Goal: Task Accomplishment & Management: Manage account settings

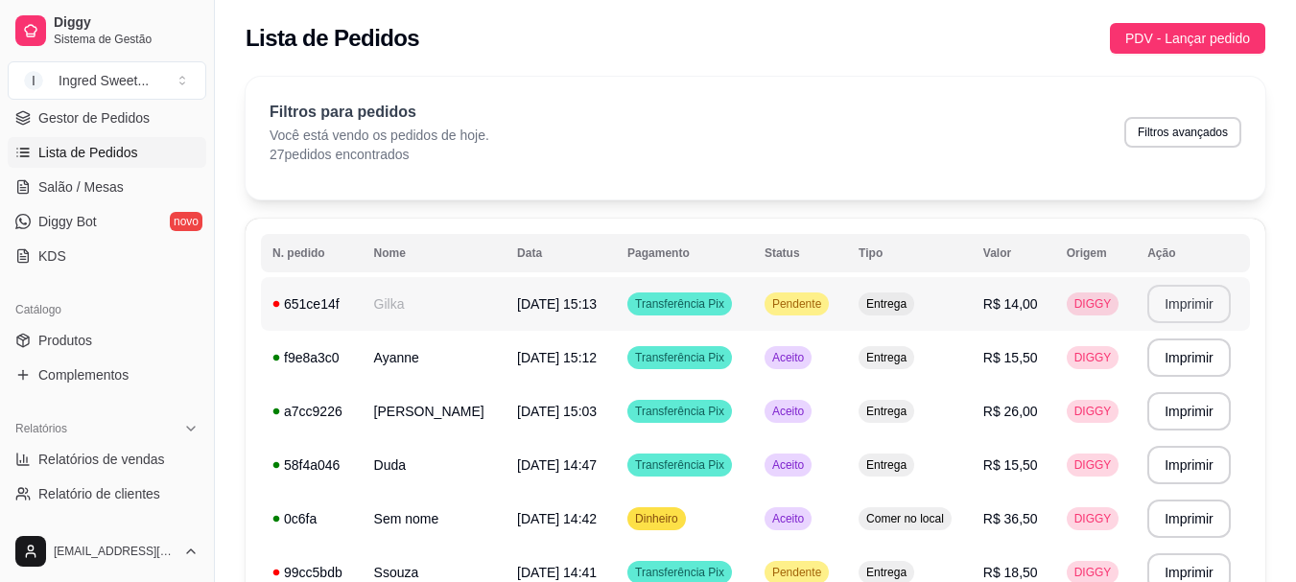
click at [1217, 296] on button "Imprimir" at bounding box center [1188, 304] width 83 height 38
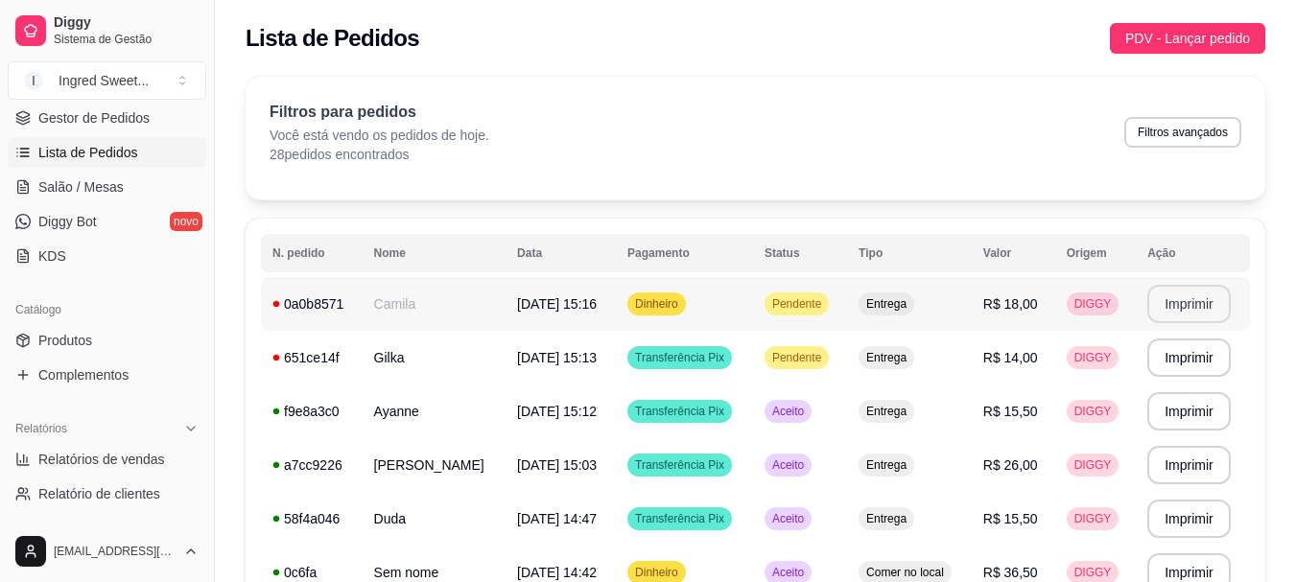
click at [1191, 304] on button "Imprimir" at bounding box center [1188, 304] width 83 height 38
click at [83, 358] on ul "Produtos Complementos" at bounding box center [107, 357] width 199 height 65
click at [83, 332] on span "Produtos" at bounding box center [65, 340] width 54 height 19
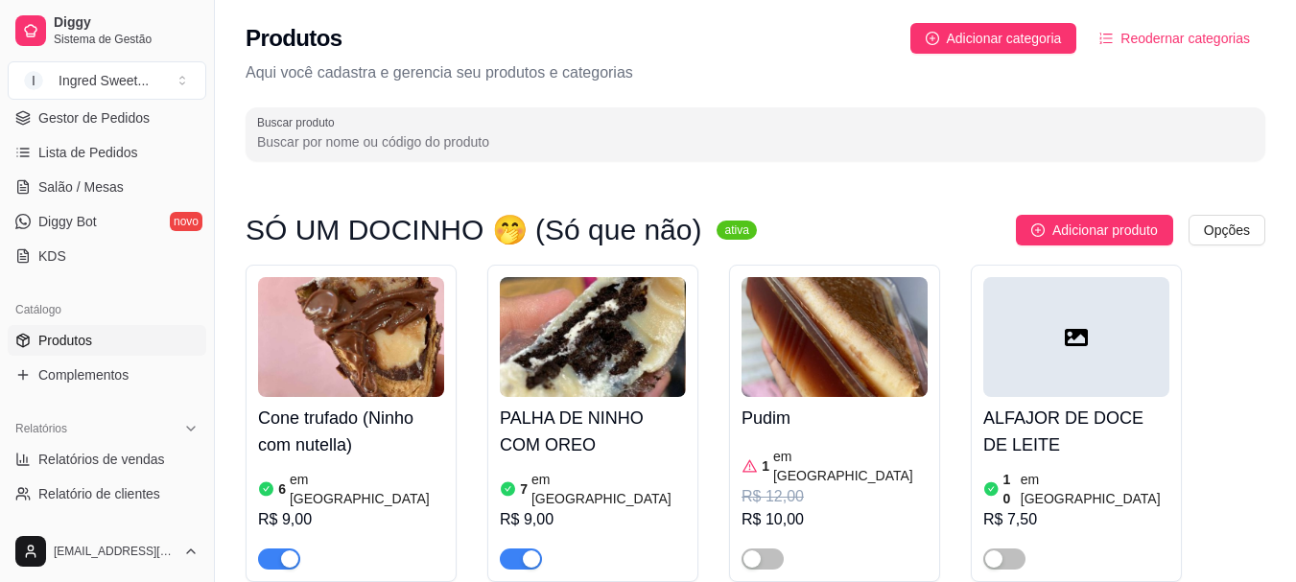
scroll to position [192, 0]
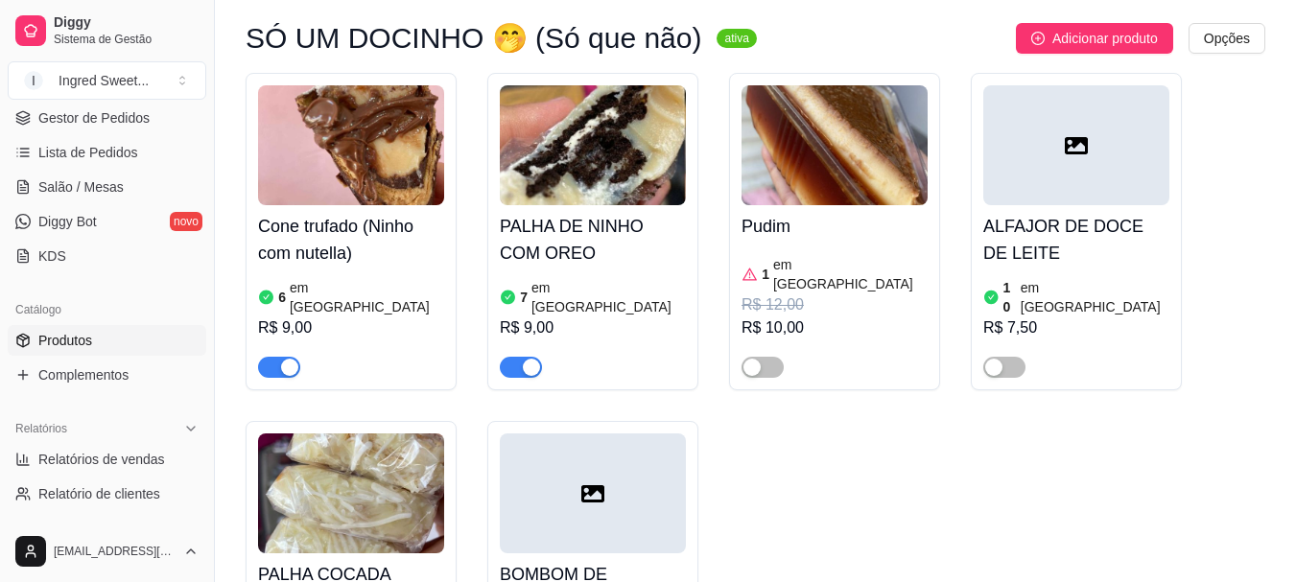
click at [631, 318] on div "R$ 9,00" at bounding box center [593, 328] width 186 height 23
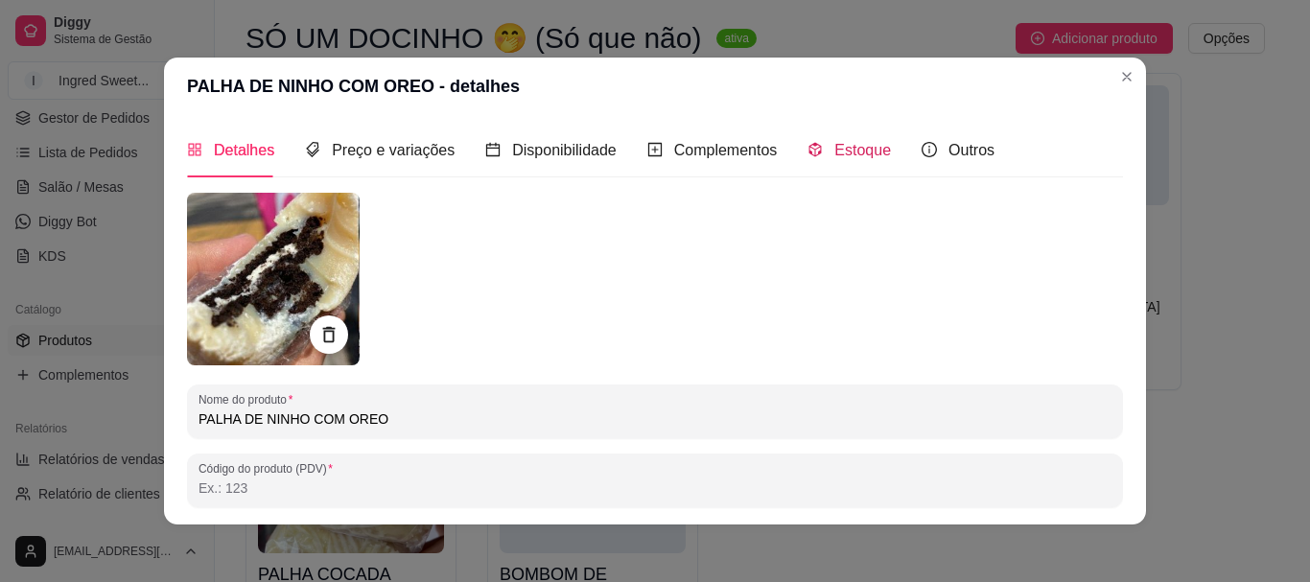
click at [808, 158] on span at bounding box center [815, 150] width 15 height 16
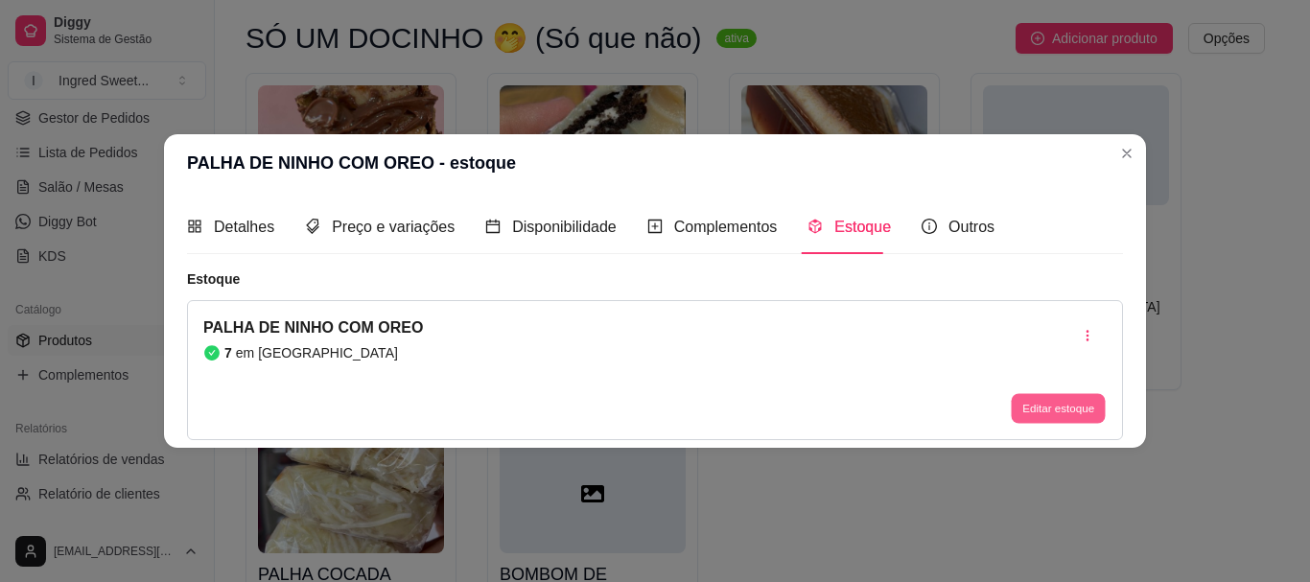
click at [1020, 402] on button "Editar estoque" at bounding box center [1058, 409] width 94 height 30
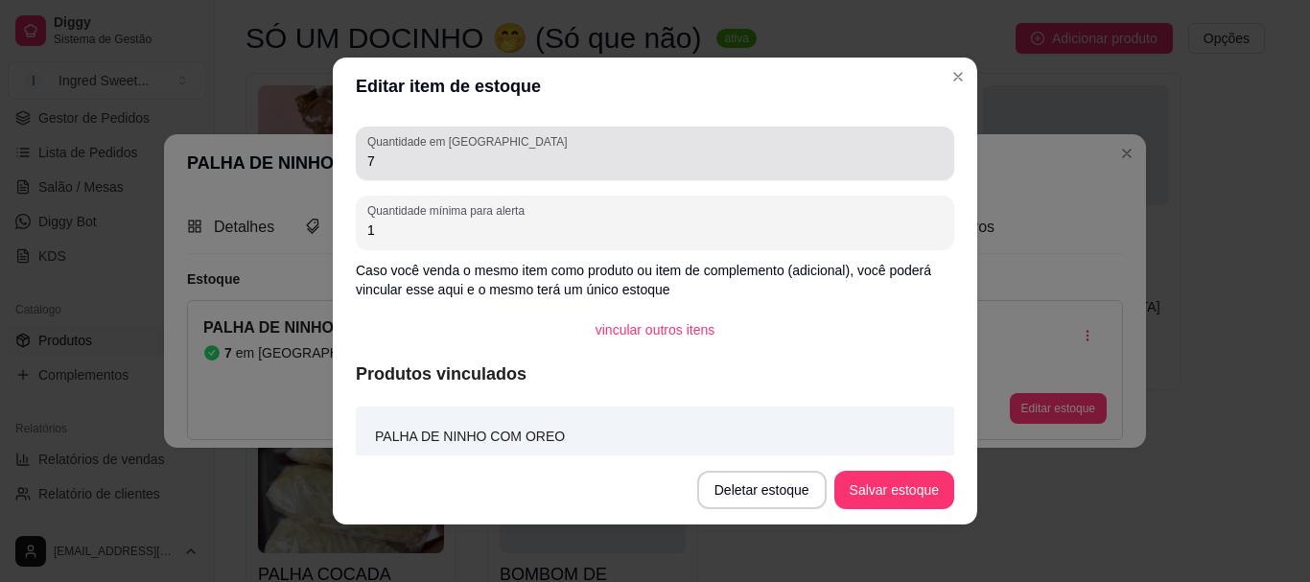
click at [426, 165] on input "7" at bounding box center [655, 161] width 576 height 19
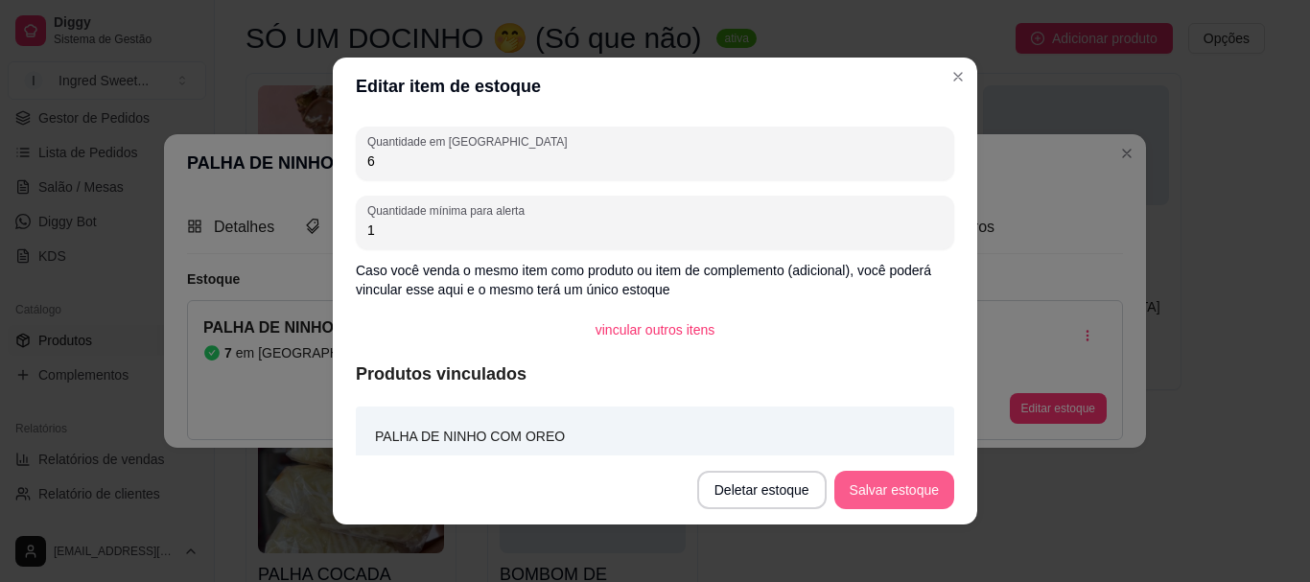
type input "6"
click at [931, 493] on button "Salvar estoque" at bounding box center [895, 490] width 120 height 38
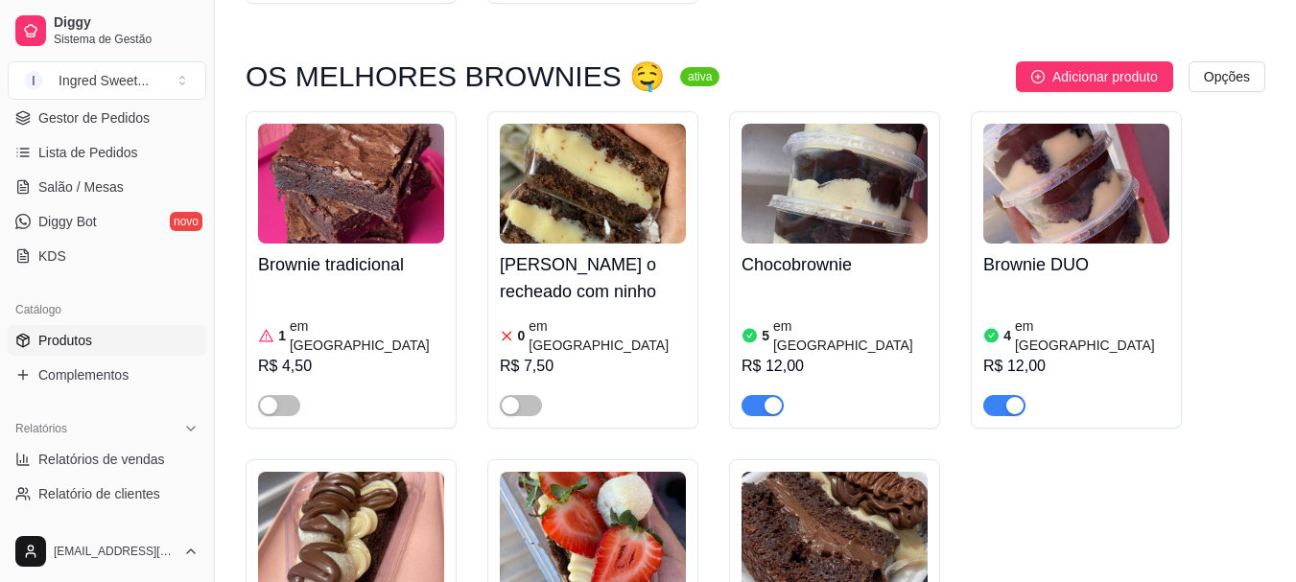
scroll to position [1055, 0]
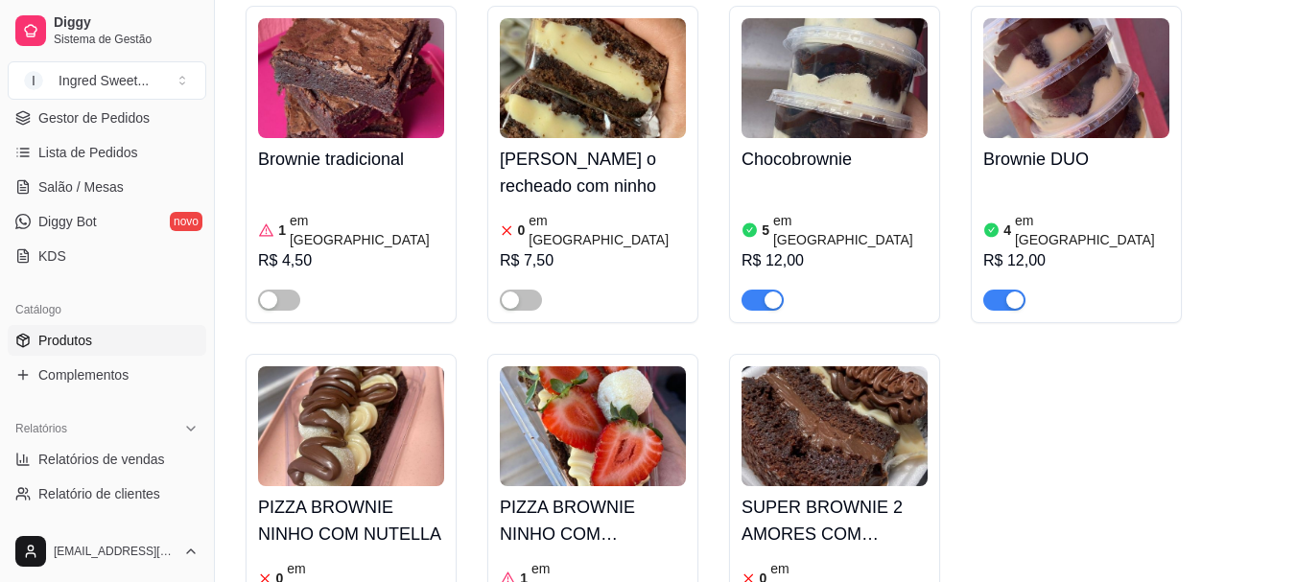
click at [1078, 249] on div "R$ 12,00" at bounding box center [1076, 260] width 186 height 23
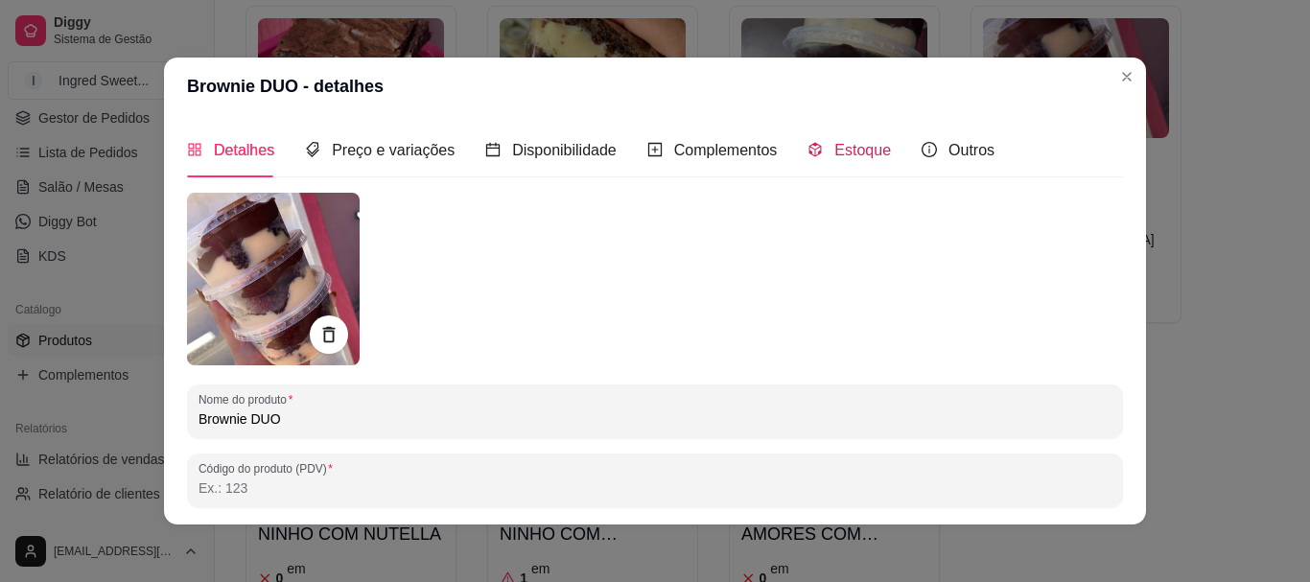
click at [852, 150] on span "Estoque" at bounding box center [863, 150] width 57 height 16
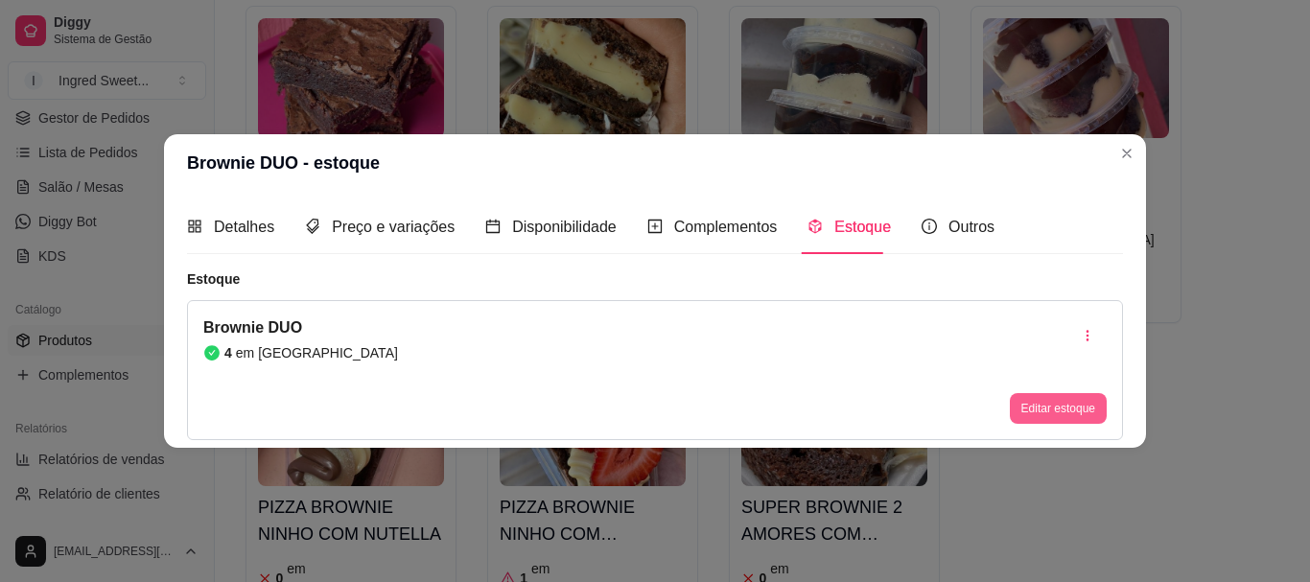
click at [1057, 409] on button "Editar estoque" at bounding box center [1058, 408] width 97 height 31
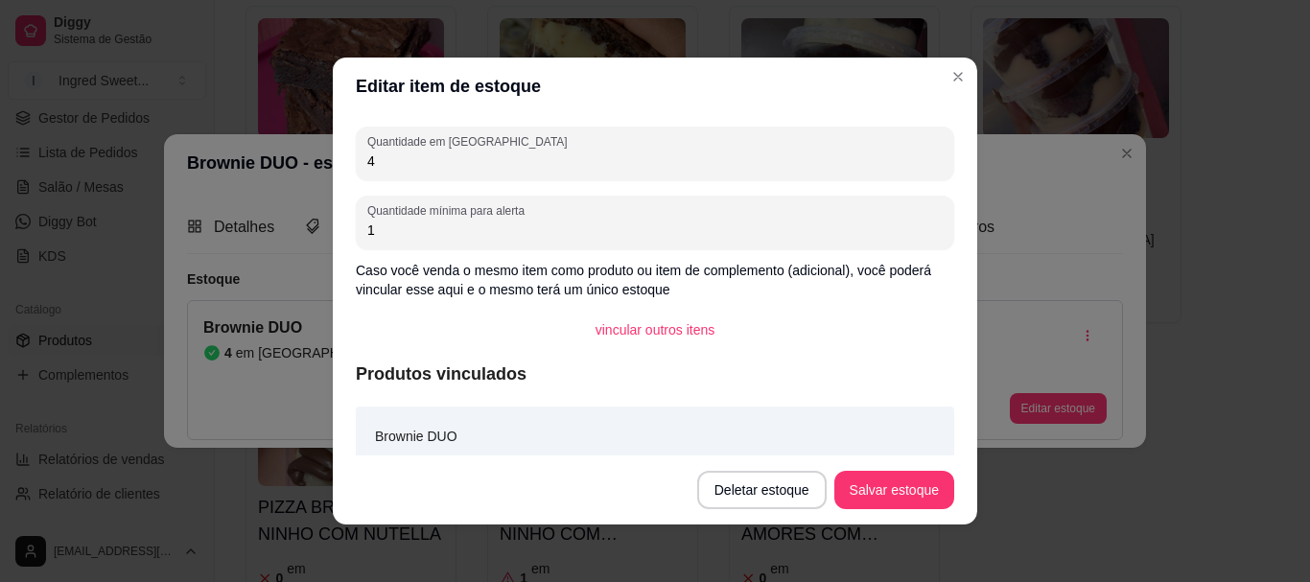
click at [433, 153] on input "4" at bounding box center [655, 161] width 576 height 19
type input "3"
click at [910, 490] on button "Salvar estoque" at bounding box center [894, 490] width 117 height 37
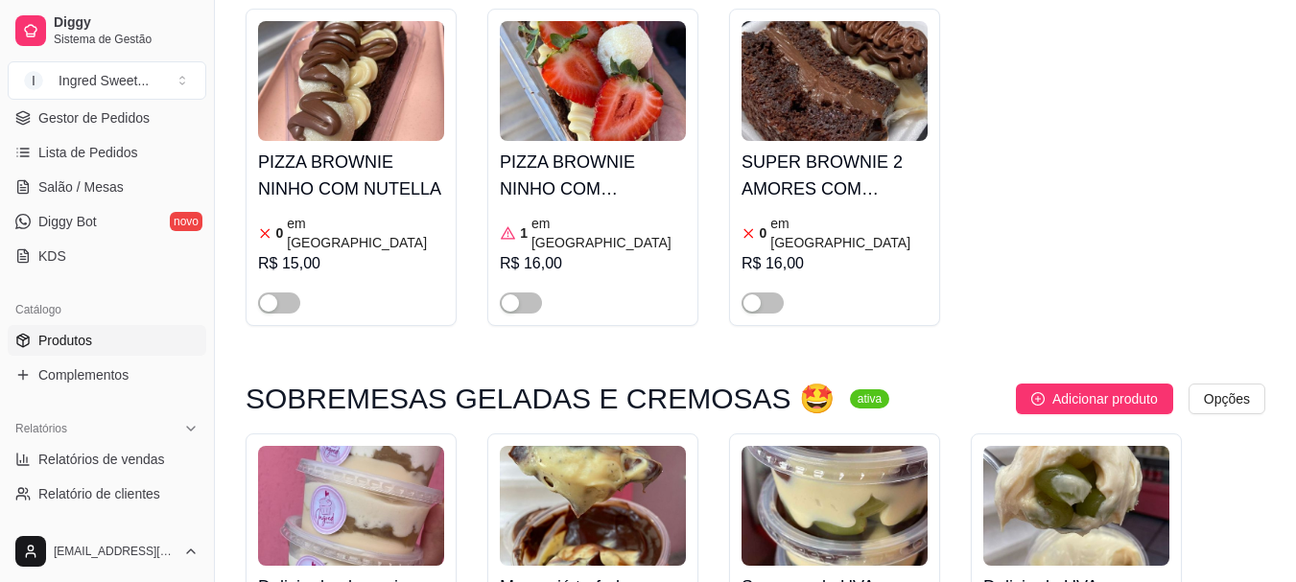
scroll to position [1727, 0]
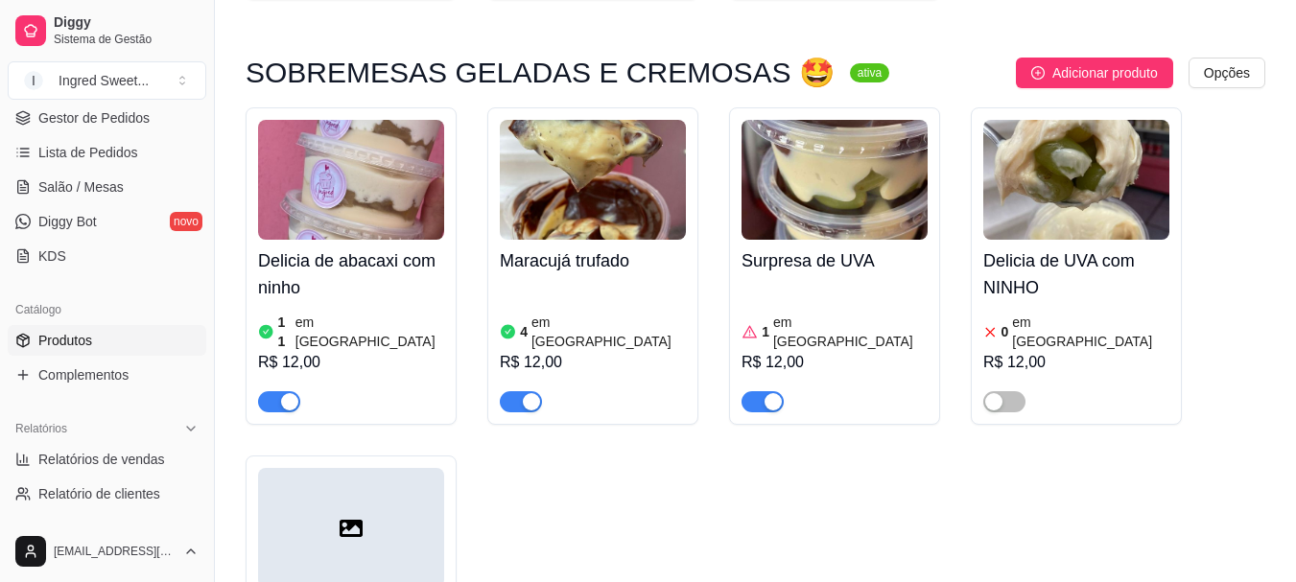
click at [672, 282] on div "4 em estoque R$ 12,00" at bounding box center [593, 347] width 186 height 130
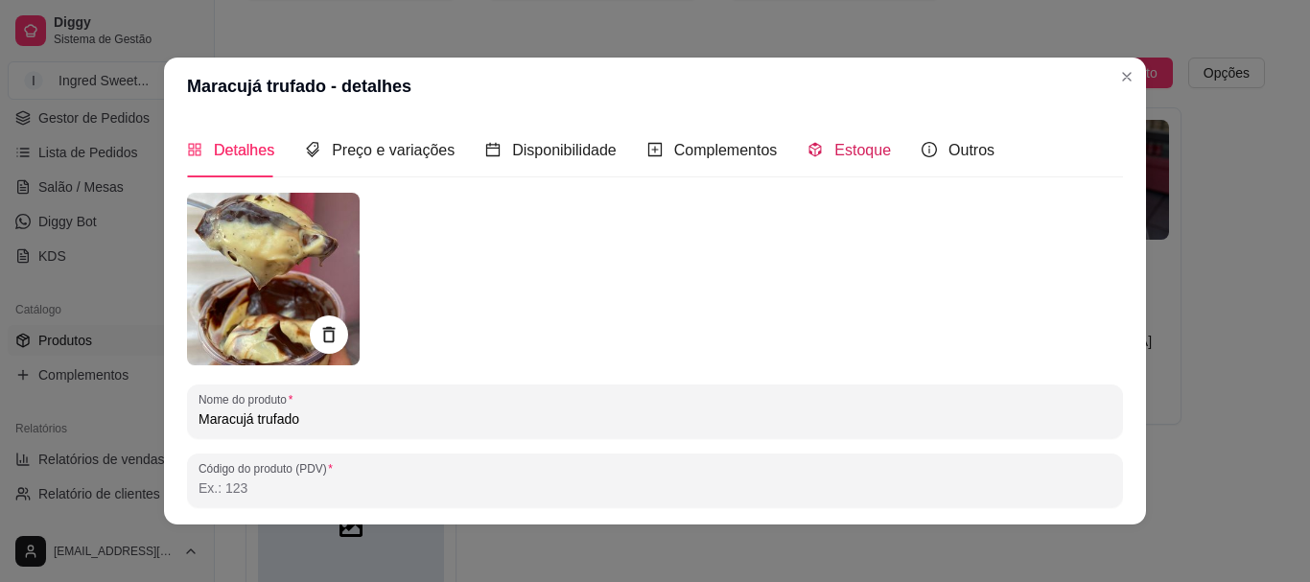
click at [837, 138] on div "Estoque" at bounding box center [849, 150] width 83 height 24
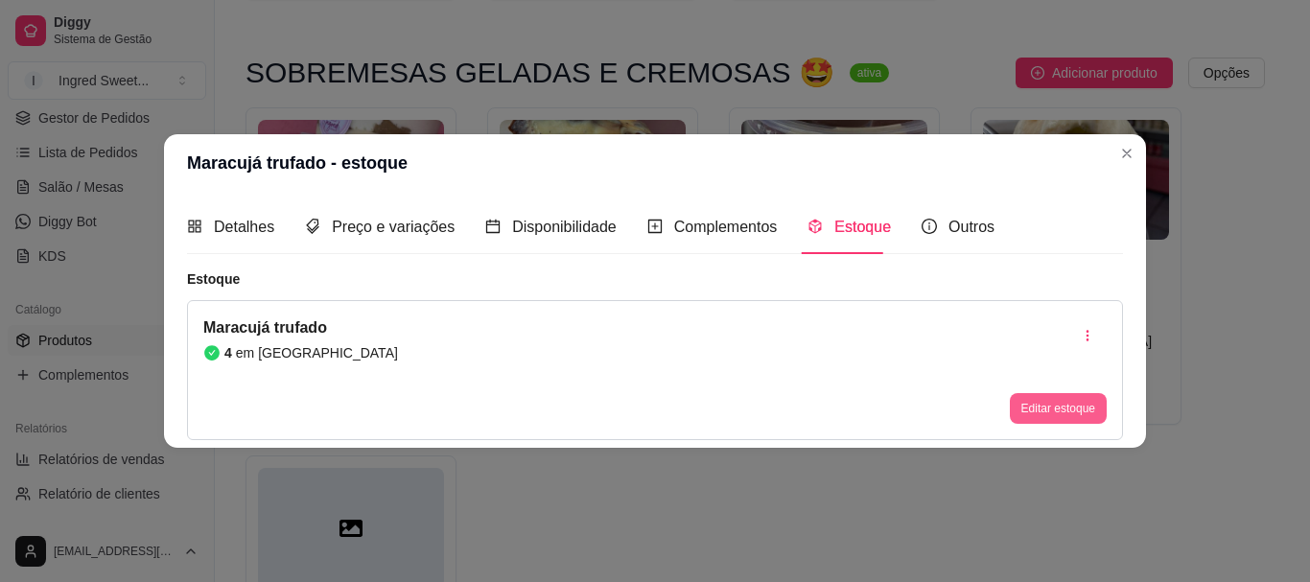
click at [1033, 391] on div "Editar estoque" at bounding box center [1058, 370] width 97 height 107
click at [1038, 418] on button "Editar estoque" at bounding box center [1058, 408] width 97 height 31
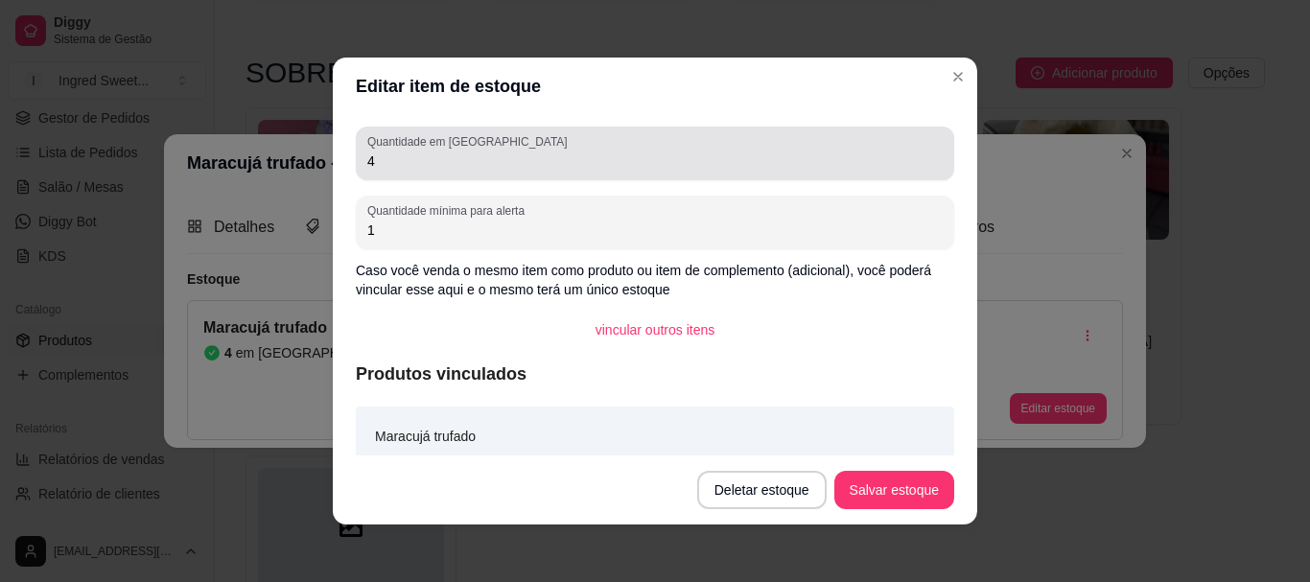
click at [447, 159] on input "4" at bounding box center [655, 161] width 576 height 19
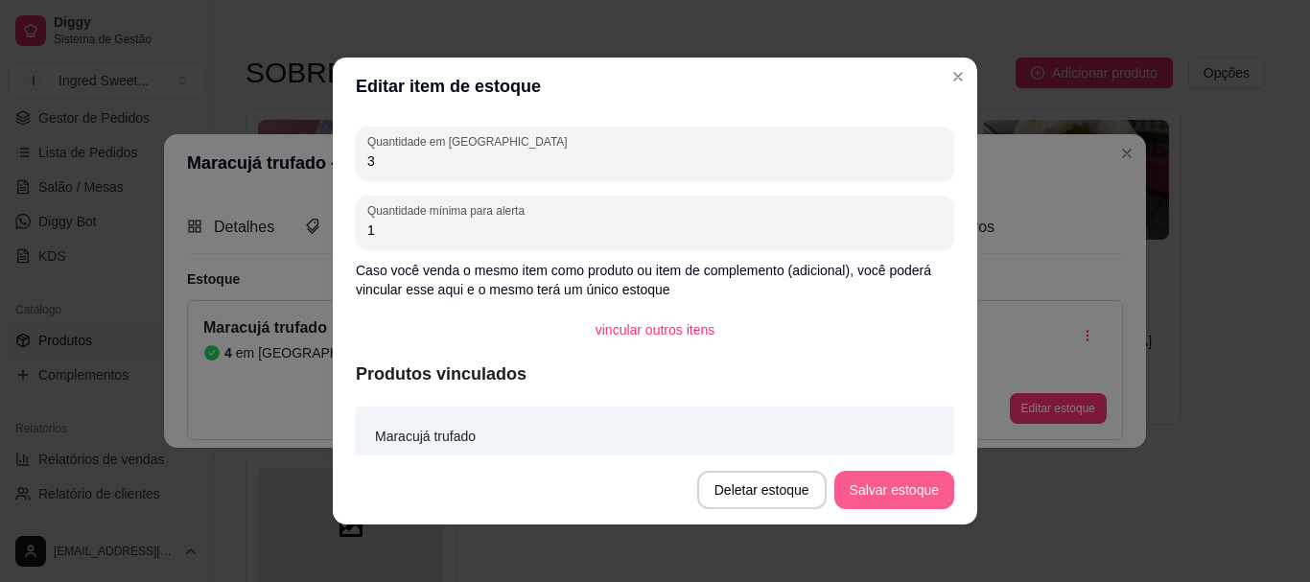
type input "3"
click at [885, 513] on footer "Deletar estoque Salvar estoque" at bounding box center [655, 490] width 645 height 69
click at [859, 476] on button "Salvar estoque" at bounding box center [895, 490] width 120 height 38
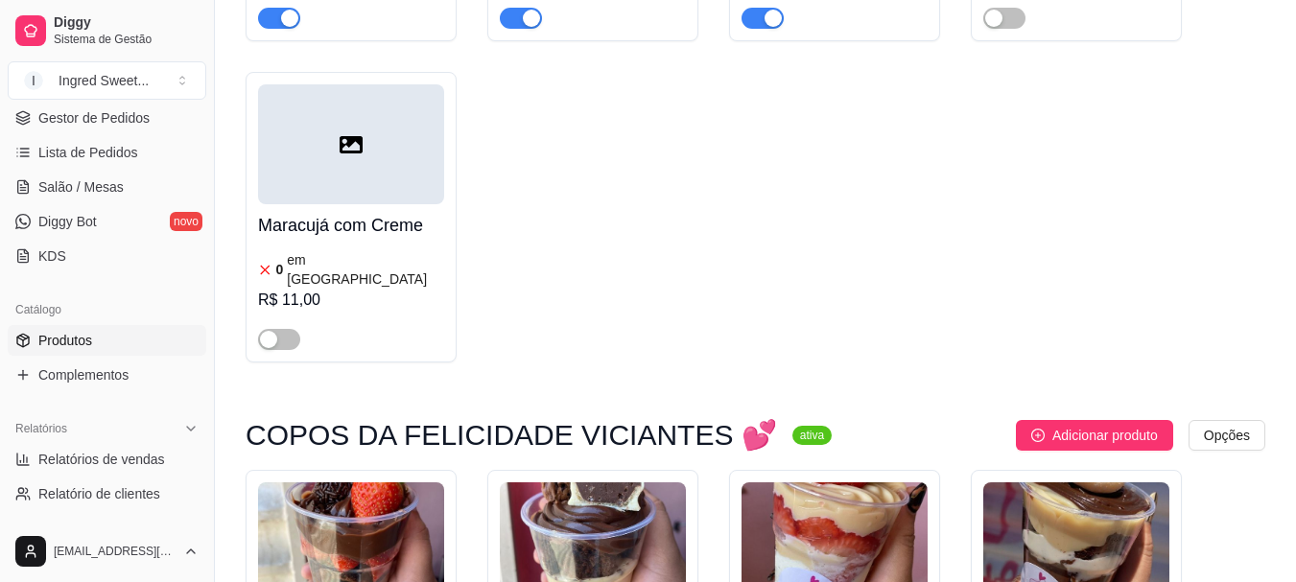
scroll to position [2398, 0]
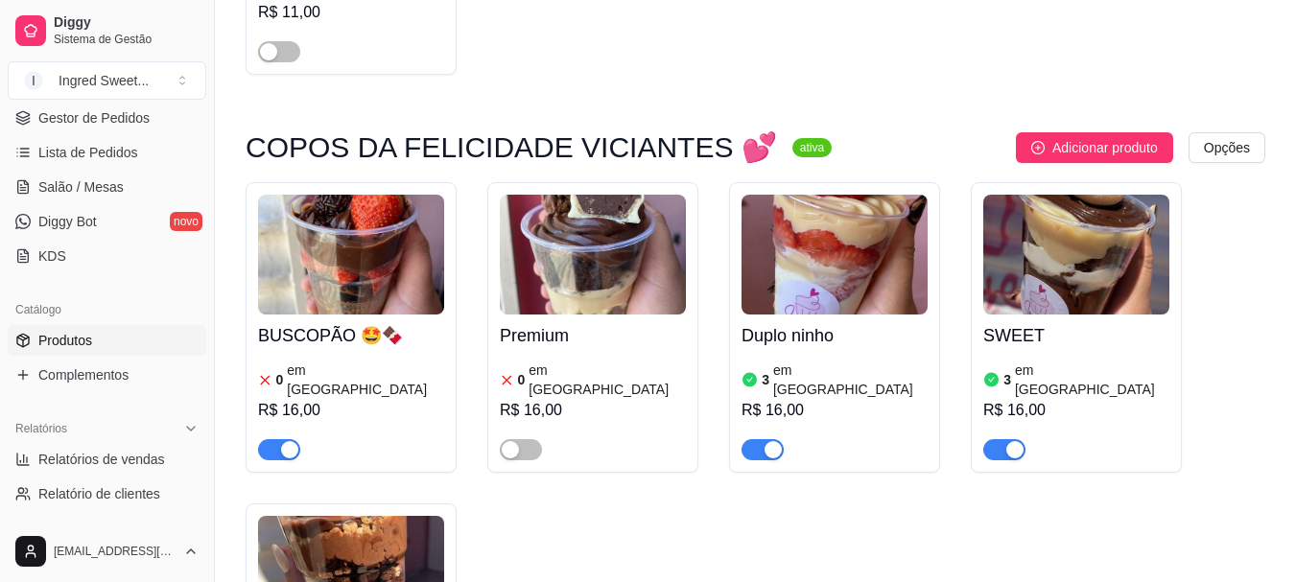
click at [271, 439] on span "button" at bounding box center [279, 449] width 42 height 21
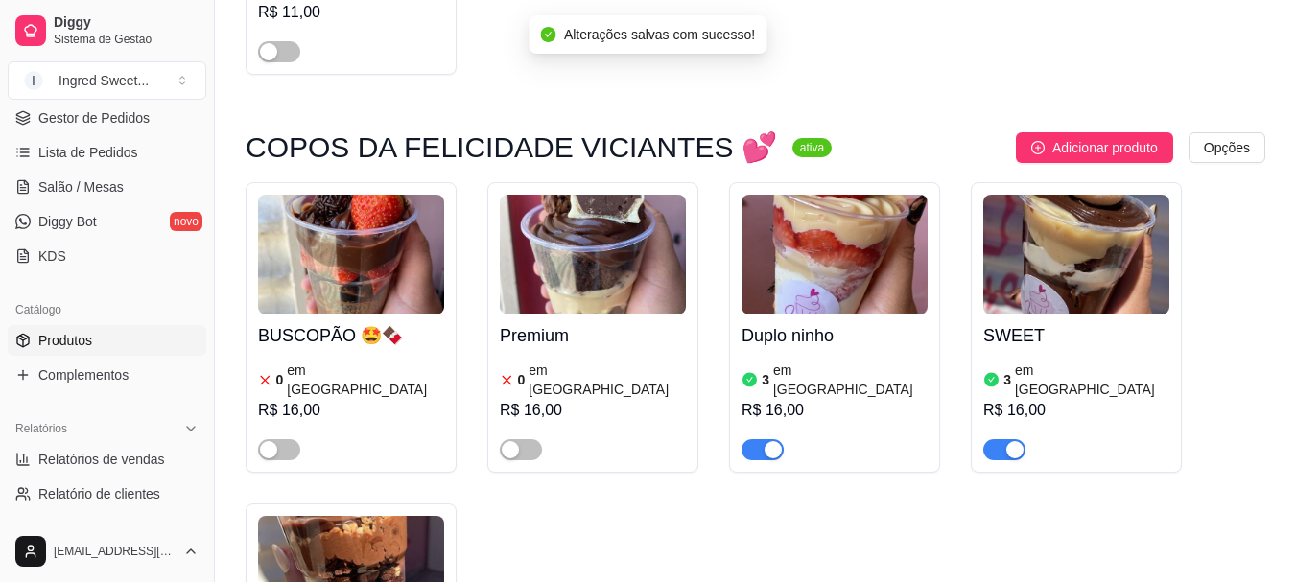
click at [800, 361] on article "em [GEOGRAPHIC_DATA]" at bounding box center [850, 380] width 154 height 38
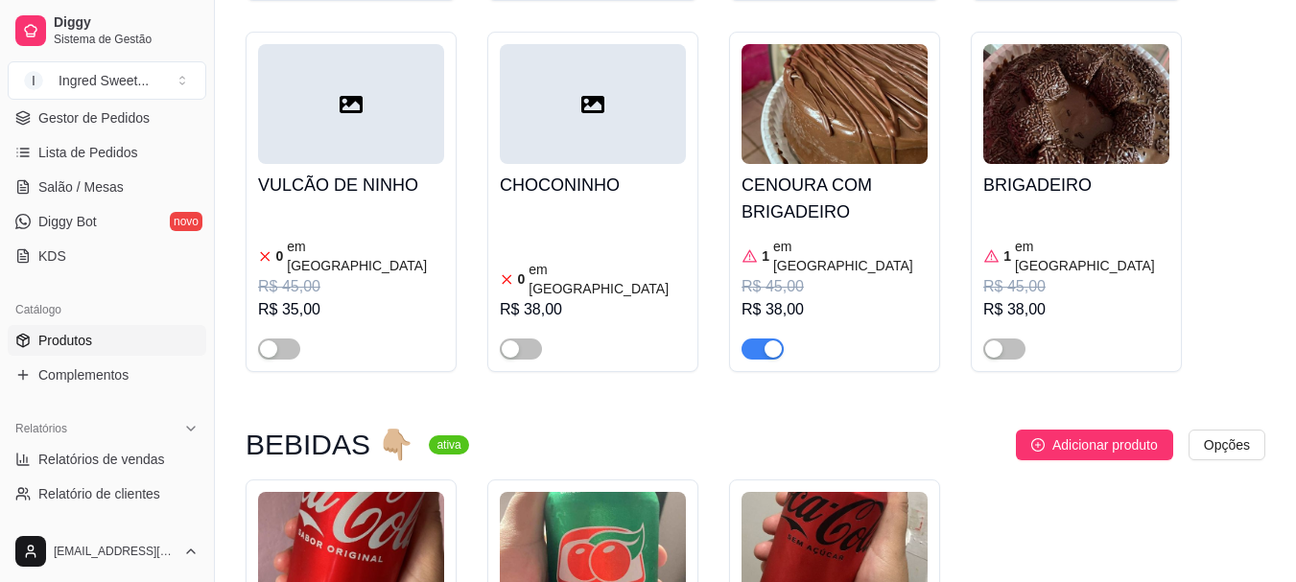
scroll to position [5900, 0]
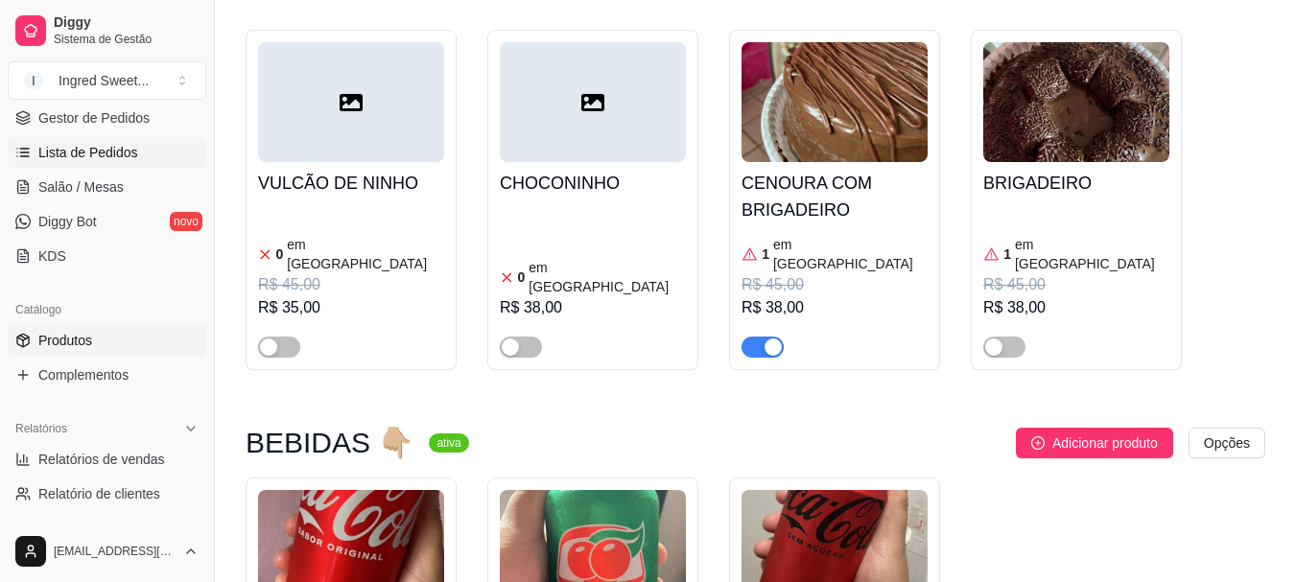
click at [132, 155] on span "Lista de Pedidos" at bounding box center [88, 152] width 100 height 19
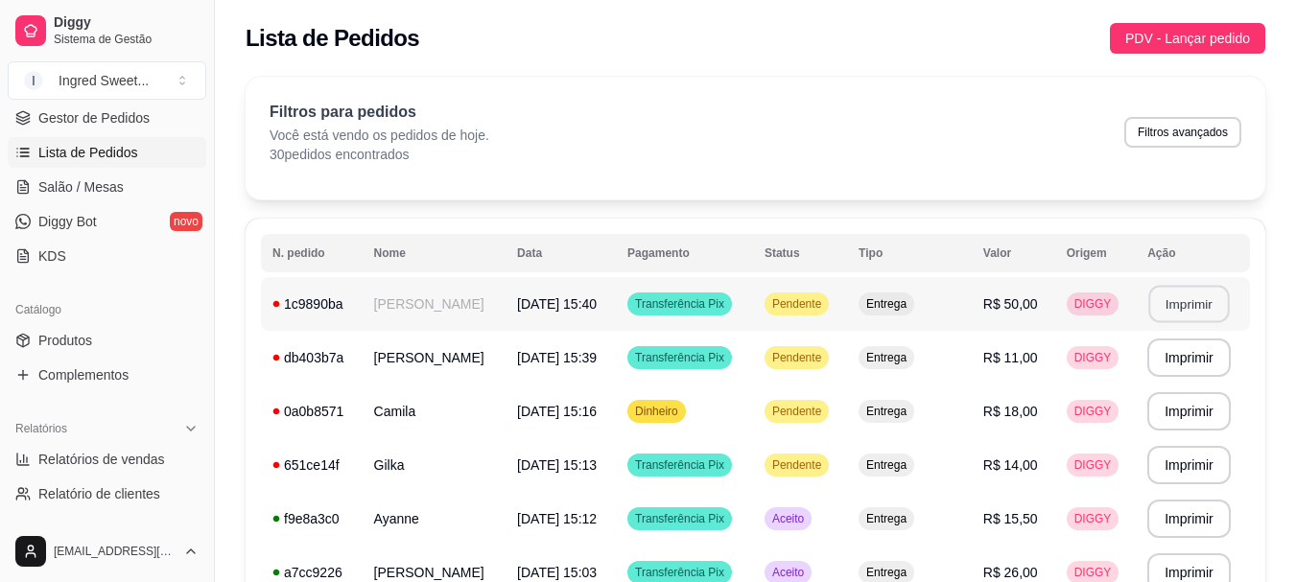
click at [1191, 293] on button "Imprimir" at bounding box center [1188, 304] width 81 height 37
click at [1211, 314] on button "Imprimir" at bounding box center [1188, 304] width 83 height 38
click at [1189, 380] on td "**********" at bounding box center [1193, 358] width 114 height 54
click at [1225, 373] on button "Imprimir" at bounding box center [1188, 358] width 81 height 37
click at [83, 348] on span "Produtos" at bounding box center [65, 340] width 54 height 19
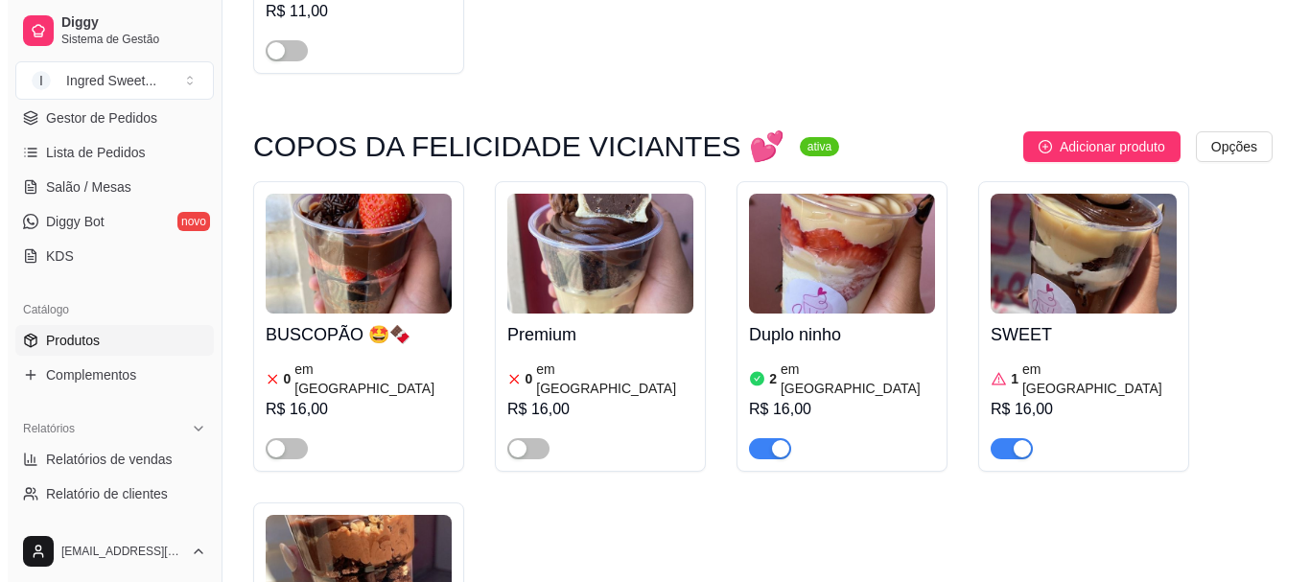
scroll to position [2494, 0]
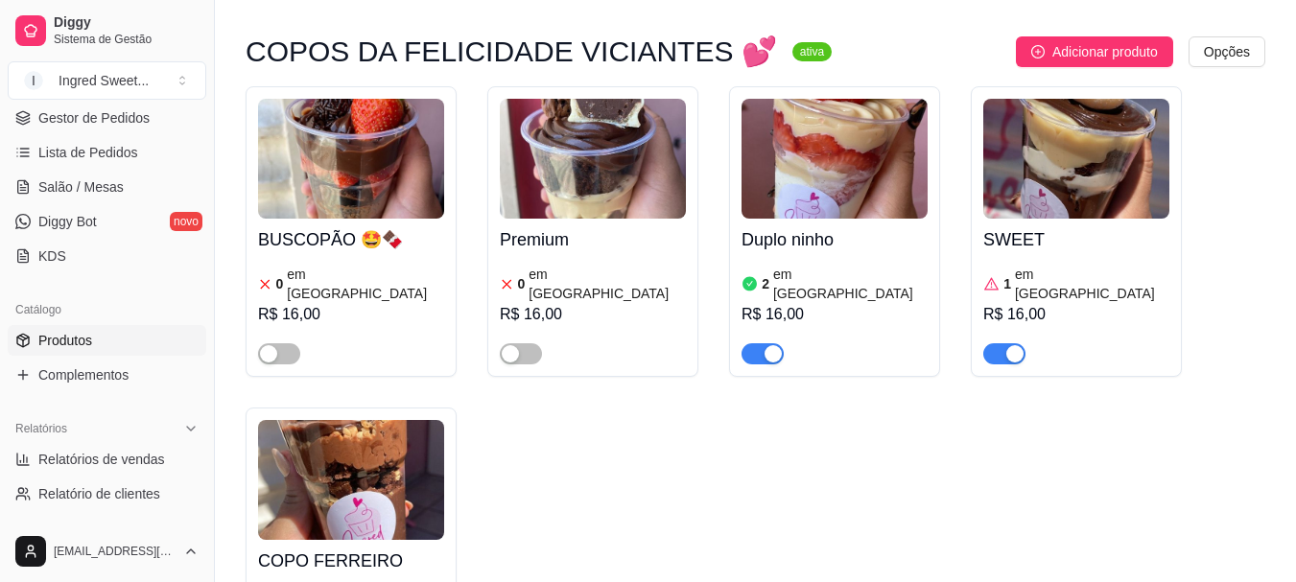
click at [826, 326] on div at bounding box center [835, 345] width 186 height 38
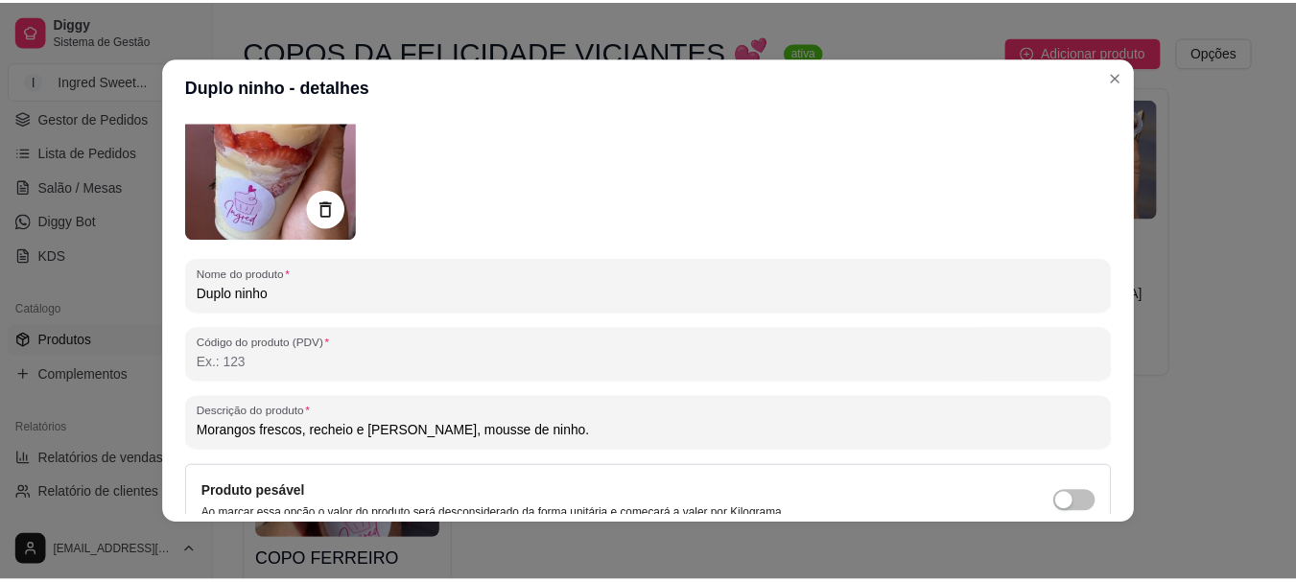
scroll to position [0, 0]
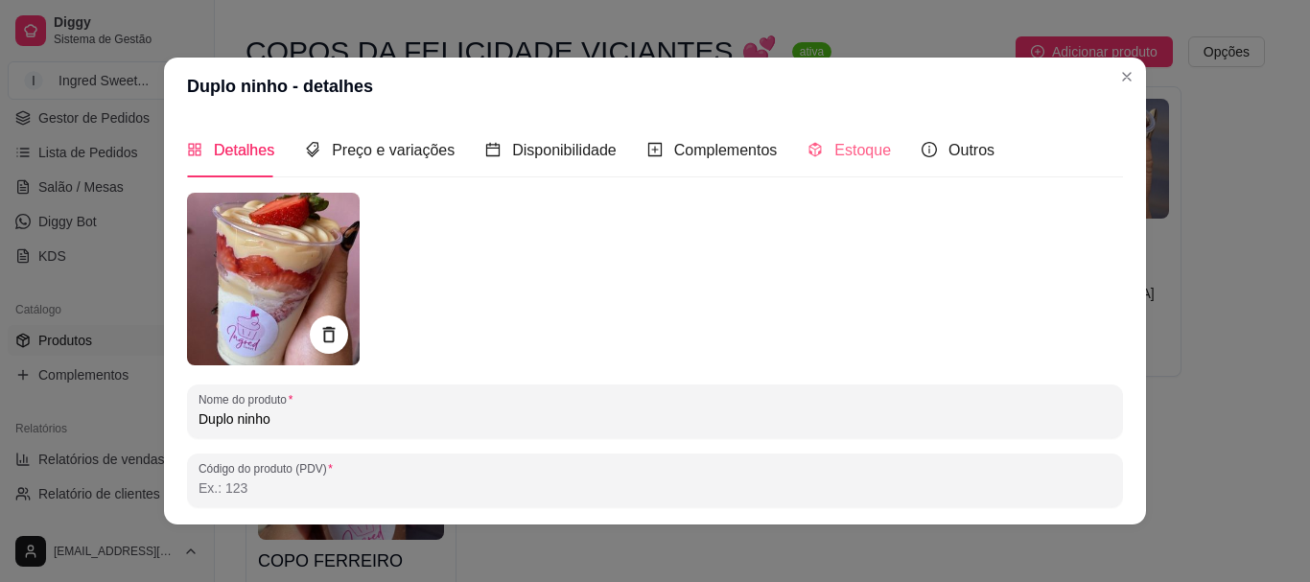
click at [846, 167] on div "Estoque" at bounding box center [849, 150] width 83 height 55
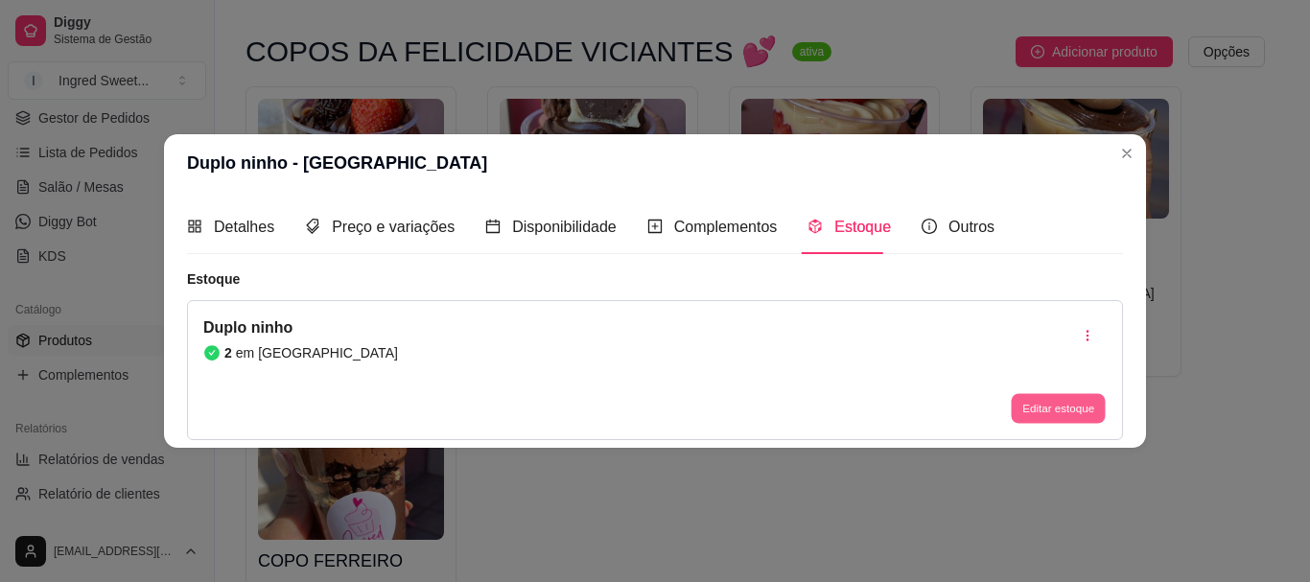
click at [1057, 413] on button "Editar estoque" at bounding box center [1058, 409] width 94 height 30
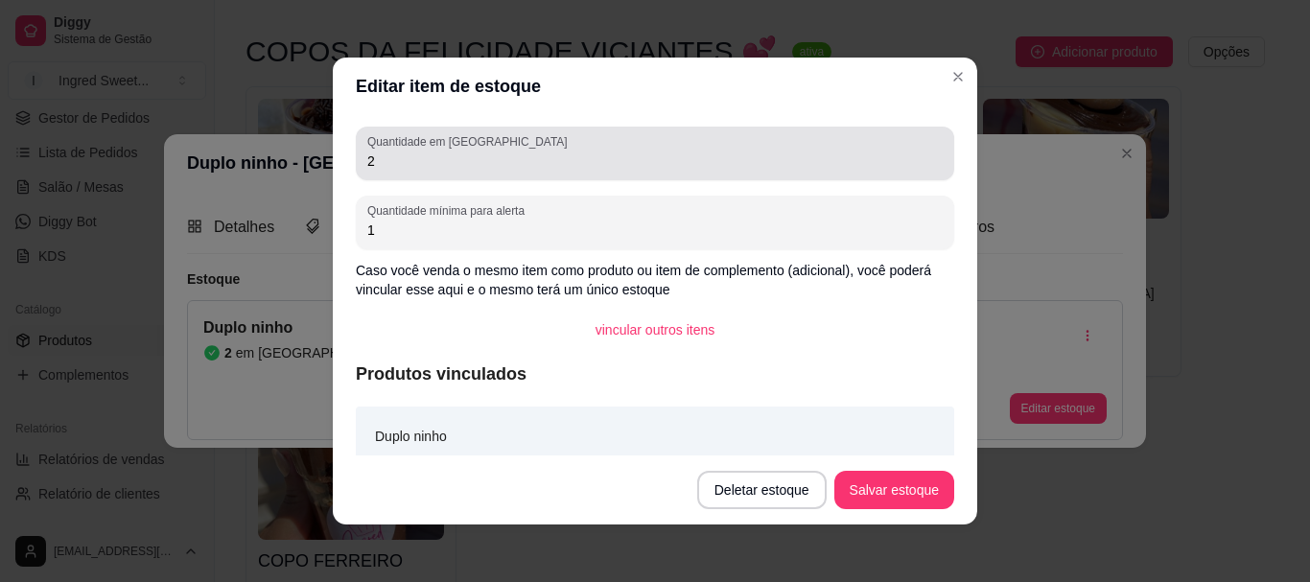
drag, startPoint x: 375, startPoint y: 149, endPoint x: 501, endPoint y: 181, distance: 129.8
click at [0, 213] on div "Editar item de estoque Quantidade em estoque 2 Quantidade mínima para alerta 1 …" at bounding box center [655, 291] width 1310 height 582
click at [396, 179] on div "Quantidade em estoque 2" at bounding box center [655, 154] width 599 height 54
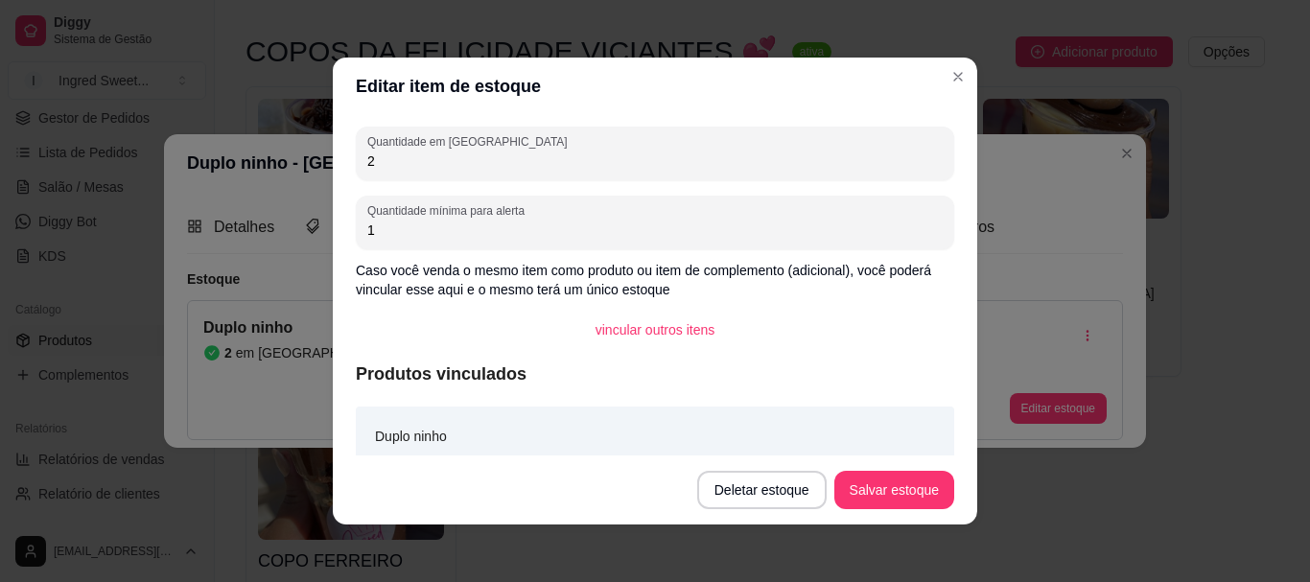
drag, startPoint x: 375, startPoint y: 156, endPoint x: 165, endPoint y: 156, distance: 210.1
click at [165, 156] on div "Editar item de estoque Quantidade em estoque 2 Quantidade mínima para alerta 1 …" at bounding box center [655, 291] width 1310 height 582
type input "1"
click at [881, 485] on button "Salvar estoque" at bounding box center [894, 490] width 117 height 37
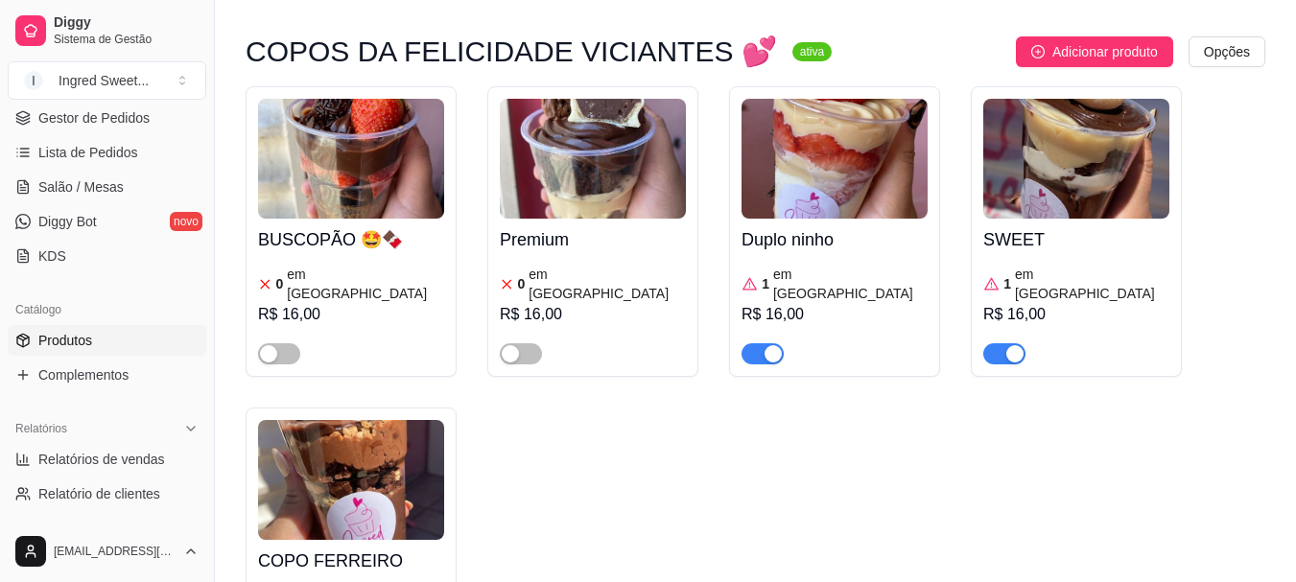
click at [749, 343] on span "button" at bounding box center [763, 353] width 42 height 21
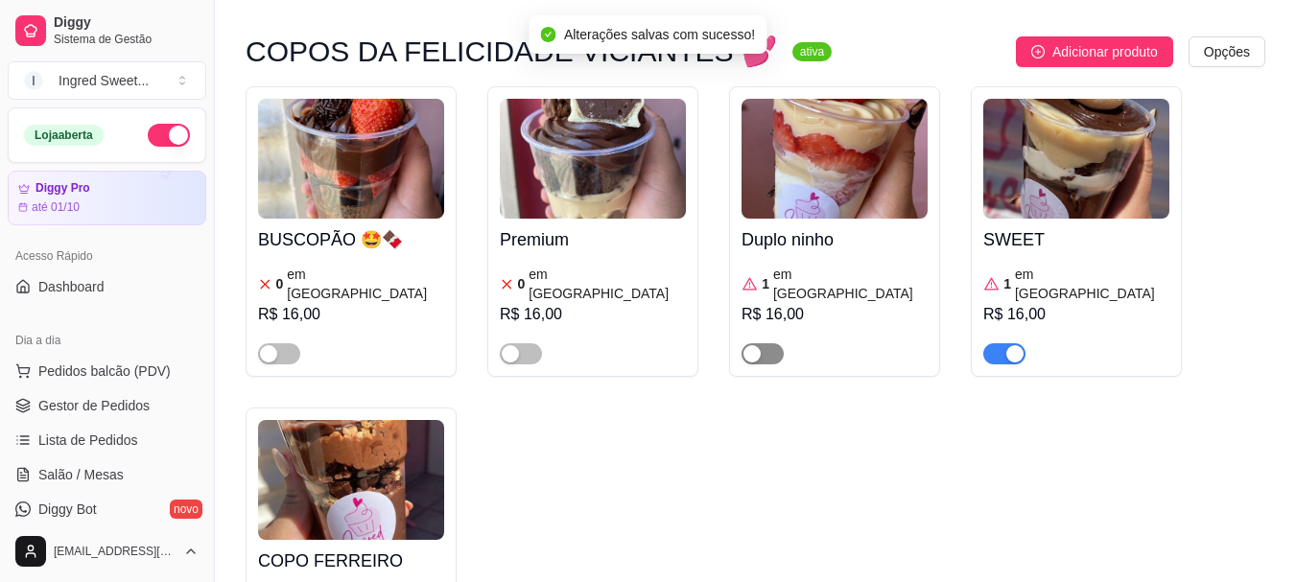
click at [767, 343] on span "button" at bounding box center [763, 353] width 42 height 21
click at [110, 379] on span "Pedidos balcão (PDV)" at bounding box center [104, 371] width 132 height 19
click at [78, 370] on img at bounding box center [137, 357] width 177 height 120
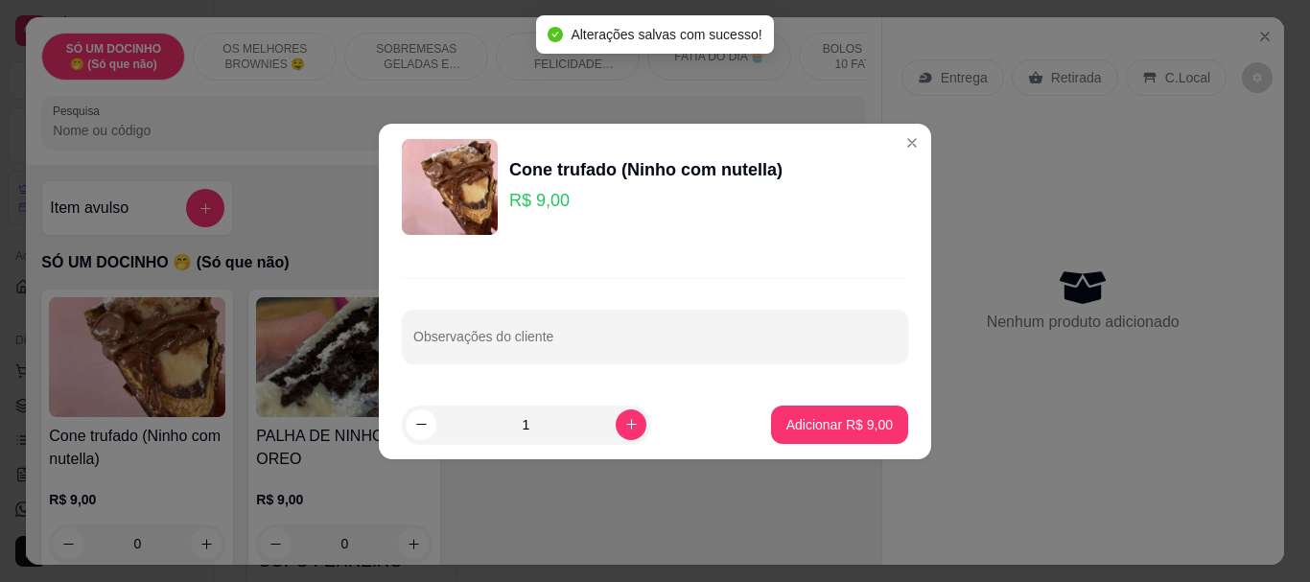
click at [914, 142] on header "Cone trufado (Ninho com nutella) R$ 9,00" at bounding box center [655, 187] width 553 height 127
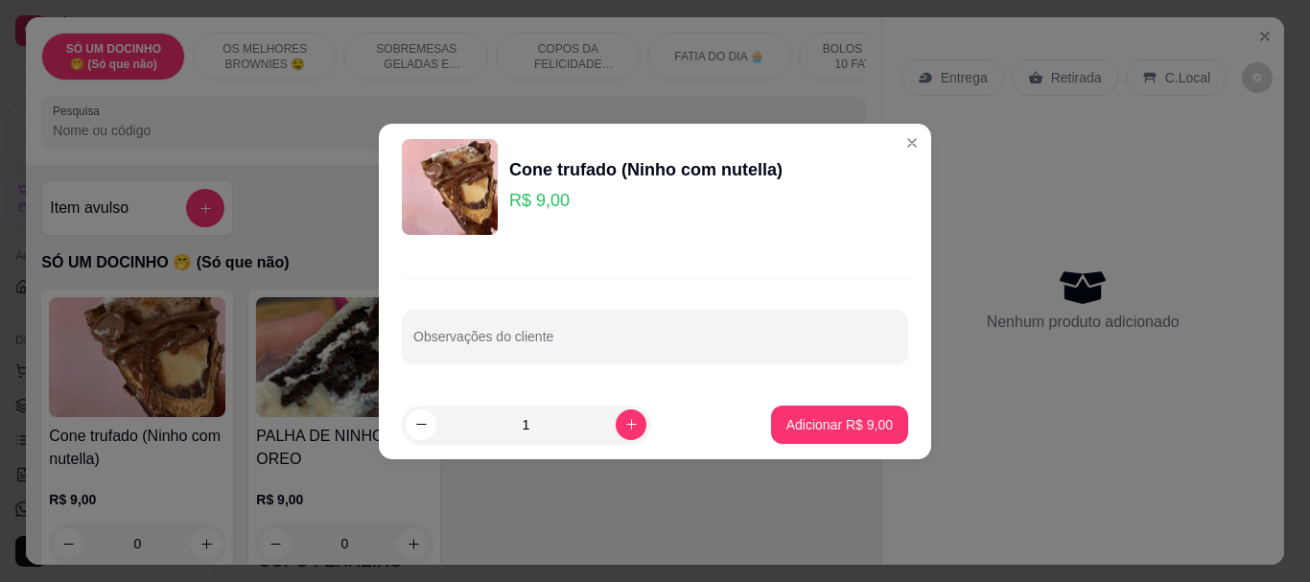
click at [868, 151] on div "Cone trufado (Ninho com nutella) R$ 9,00" at bounding box center [655, 187] width 507 height 96
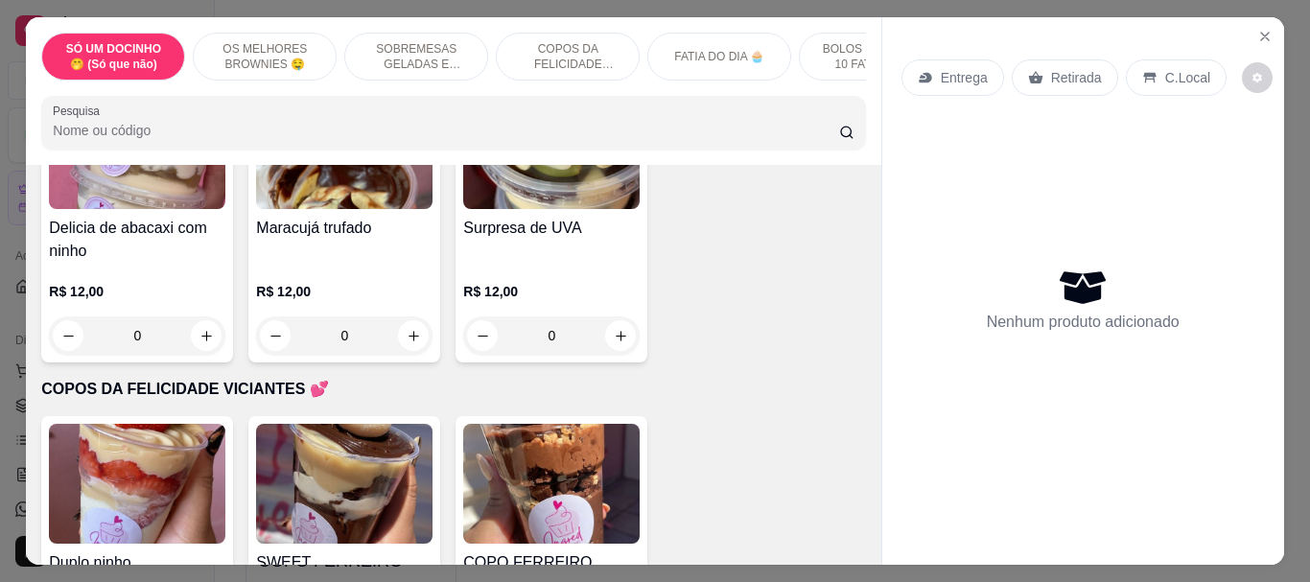
scroll to position [863, 0]
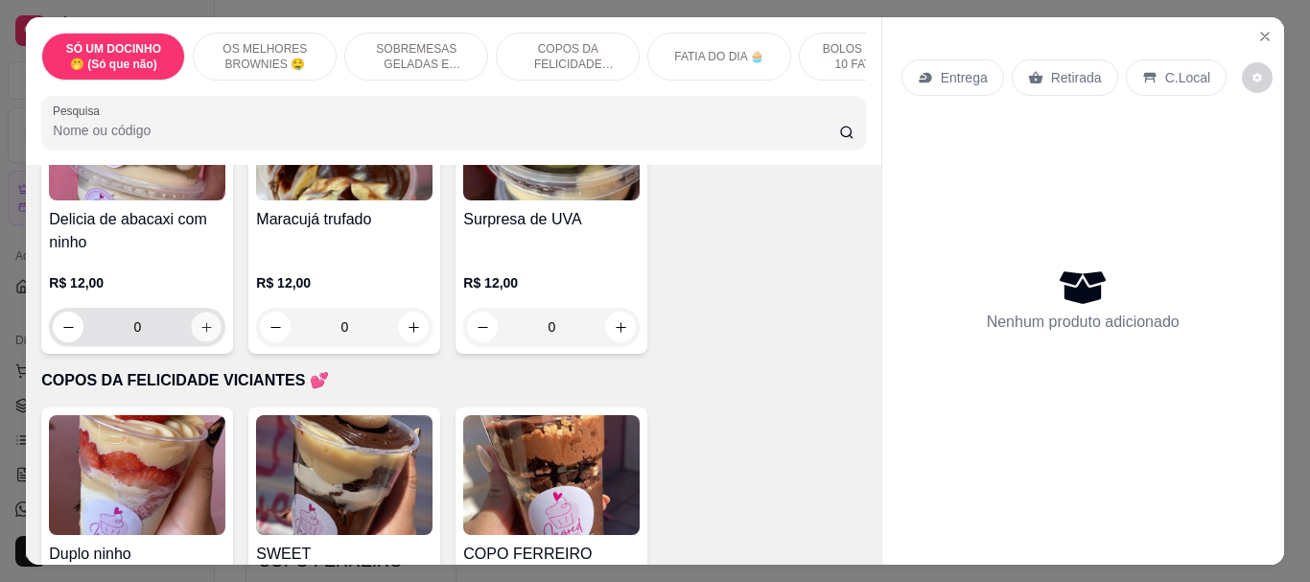
click at [200, 326] on button "increase-product-quantity" at bounding box center [207, 328] width 30 height 30
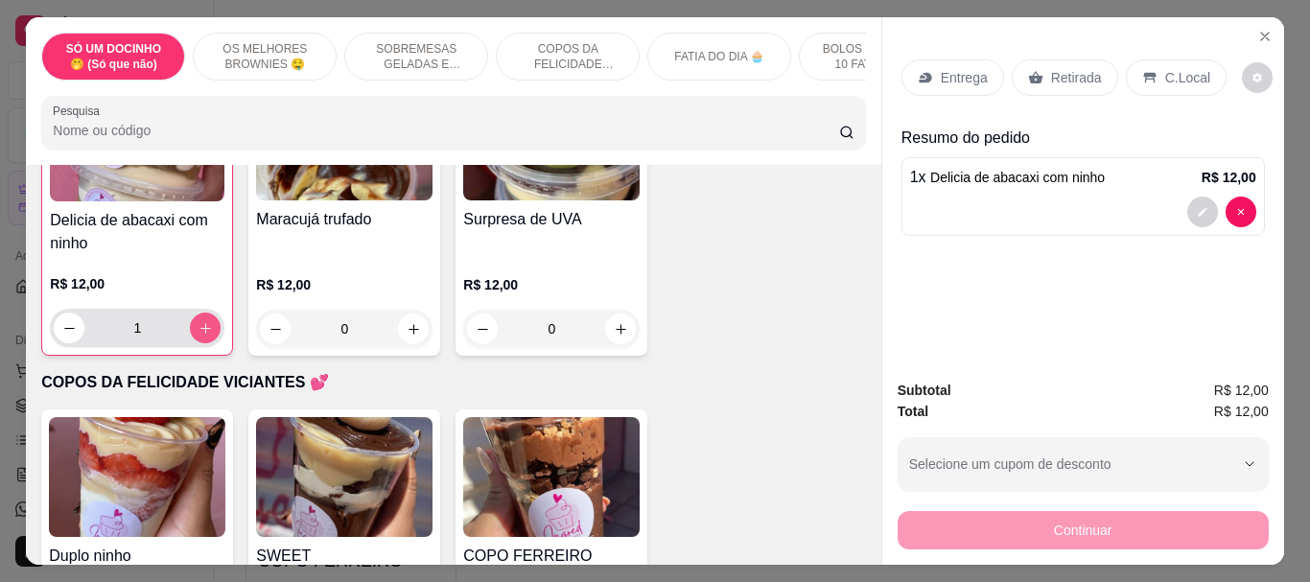
type input "1"
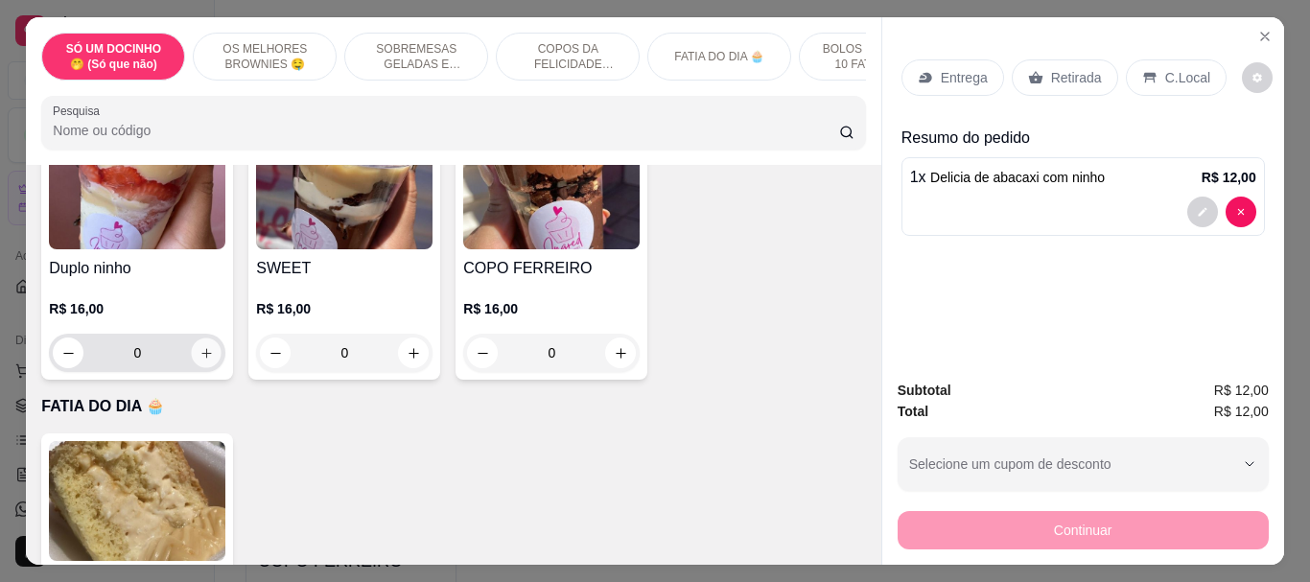
click at [192, 364] on button "increase-product-quantity" at bounding box center [207, 354] width 30 height 30
type input "1"
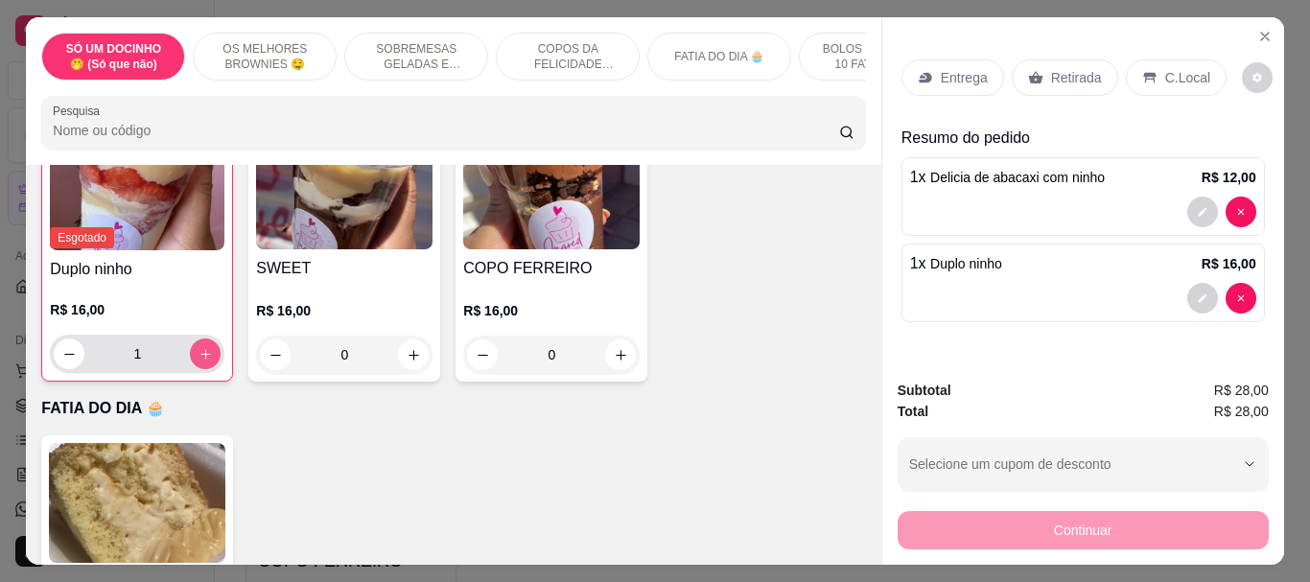
scroll to position [1152, 0]
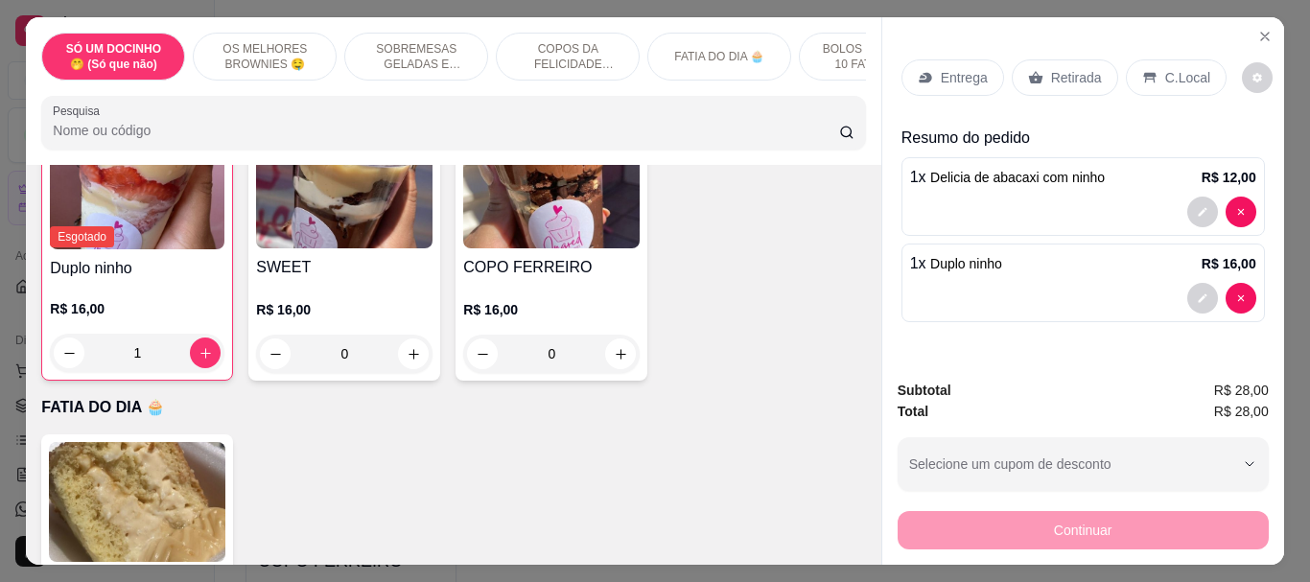
click at [1171, 68] on p "C.Local" at bounding box center [1188, 77] width 45 height 19
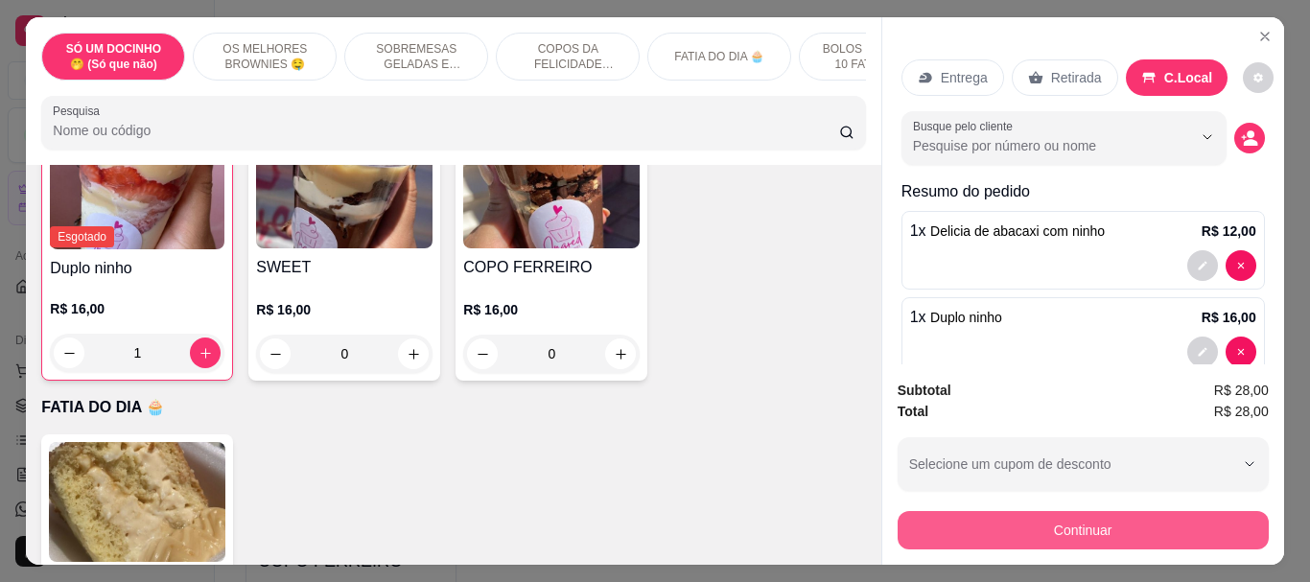
click at [1036, 518] on button "Continuar" at bounding box center [1083, 530] width 371 height 38
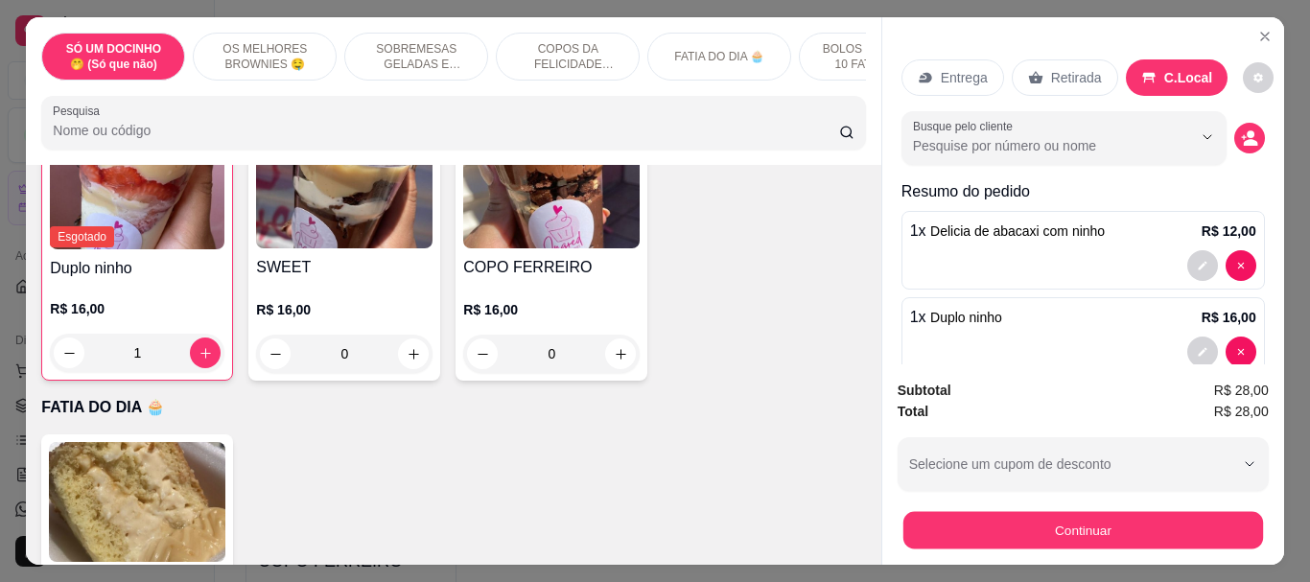
click at [950, 512] on button "Continuar" at bounding box center [1083, 529] width 360 height 37
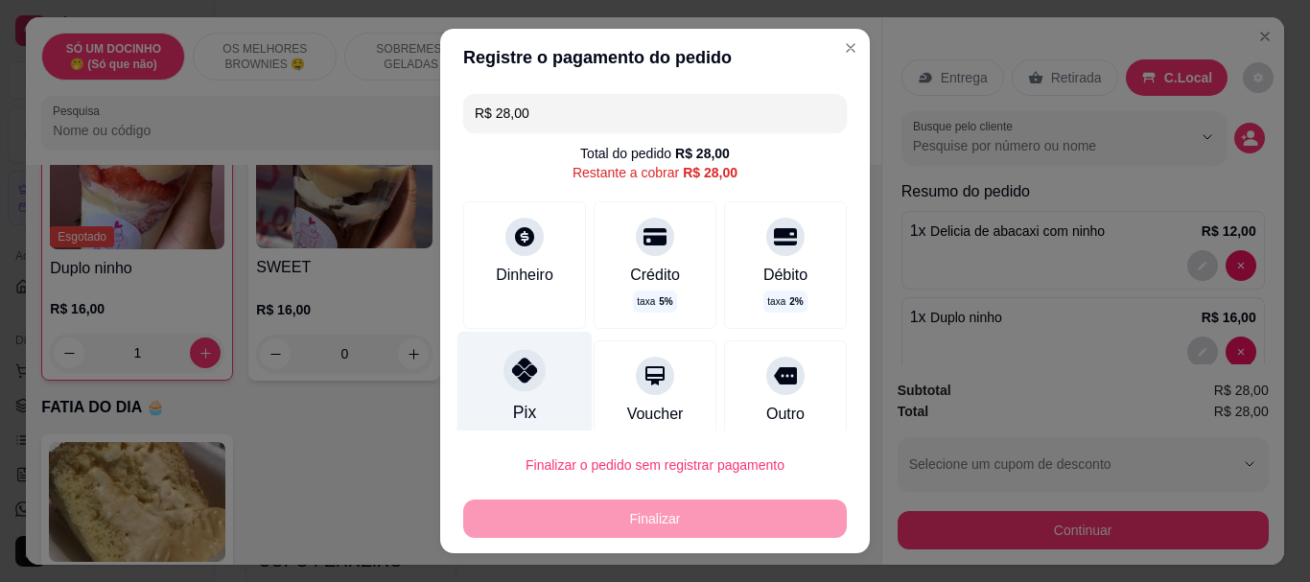
click at [525, 386] on div at bounding box center [525, 371] width 42 height 42
type input "R$ 0,00"
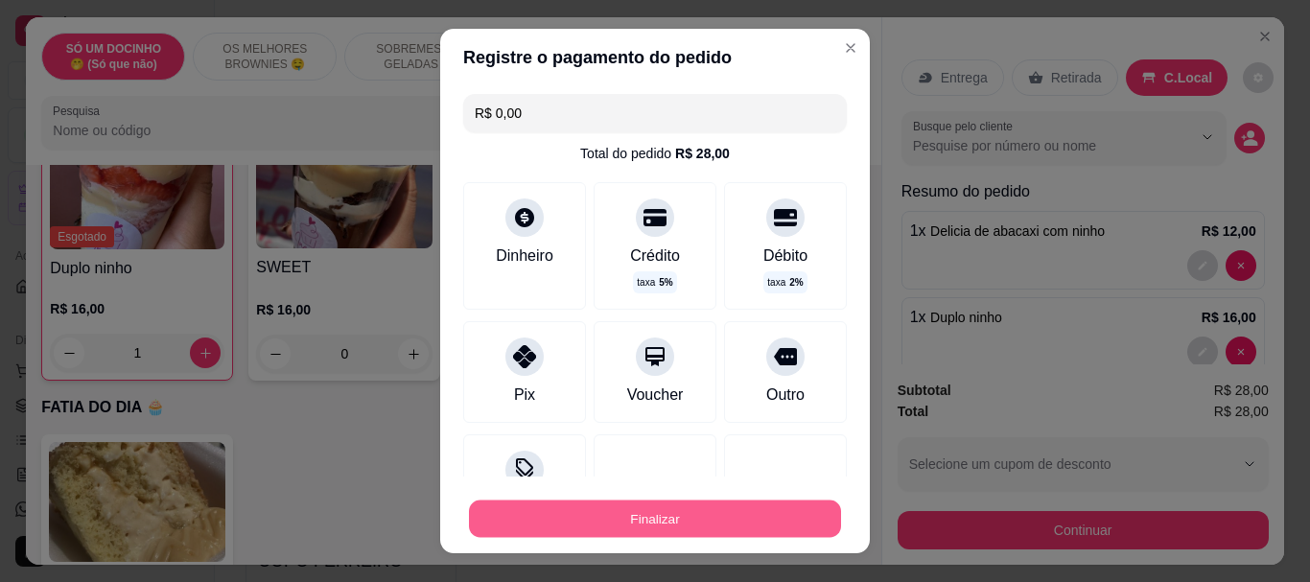
click at [641, 528] on button "Finalizar" at bounding box center [655, 518] width 372 height 37
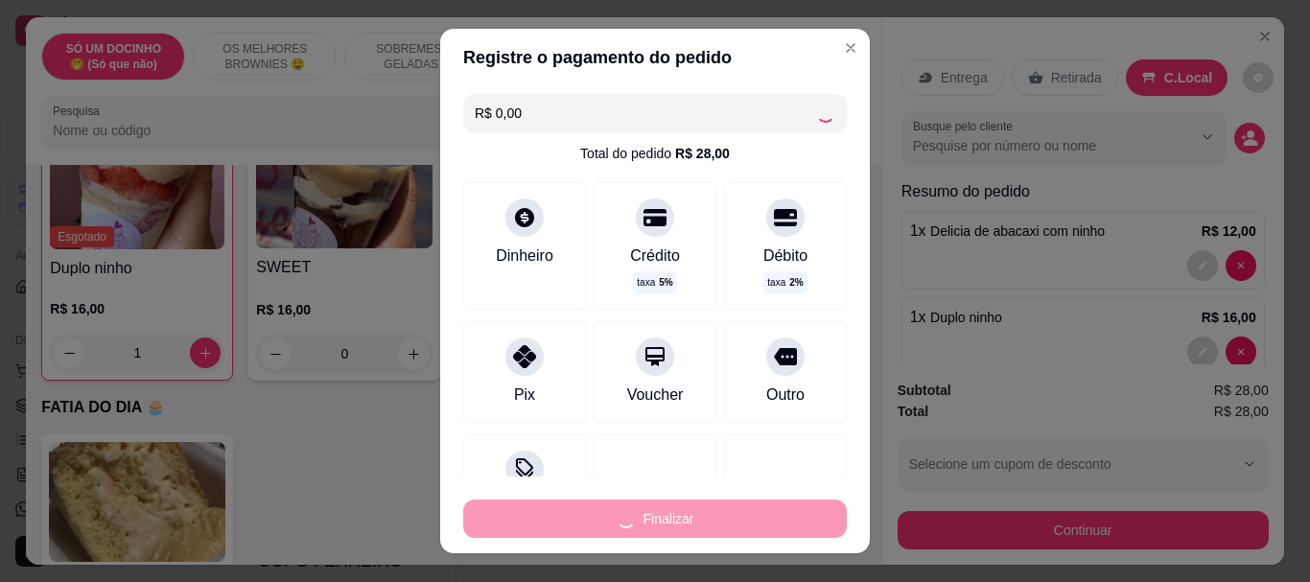
type input "0"
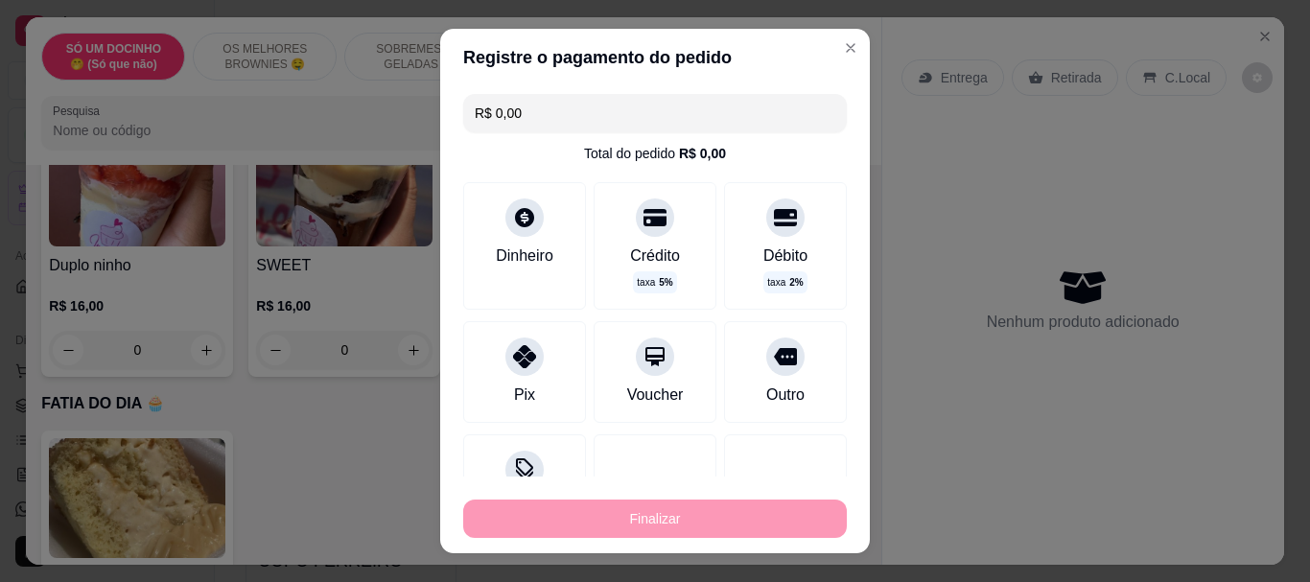
type input "-R$ 28,00"
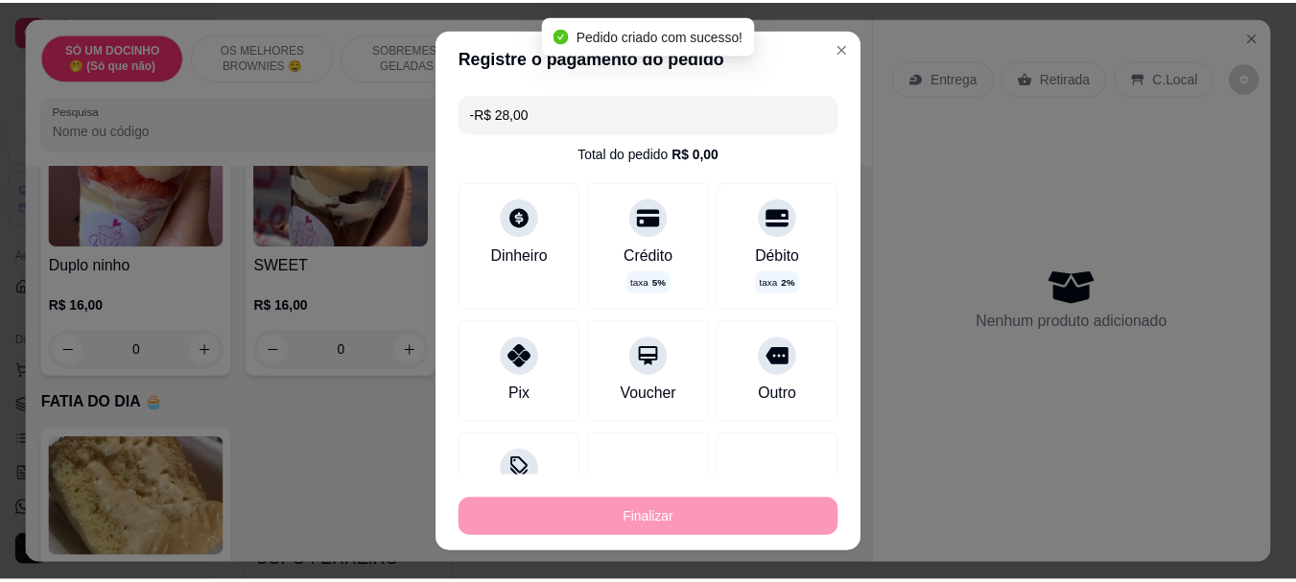
scroll to position [1149, 0]
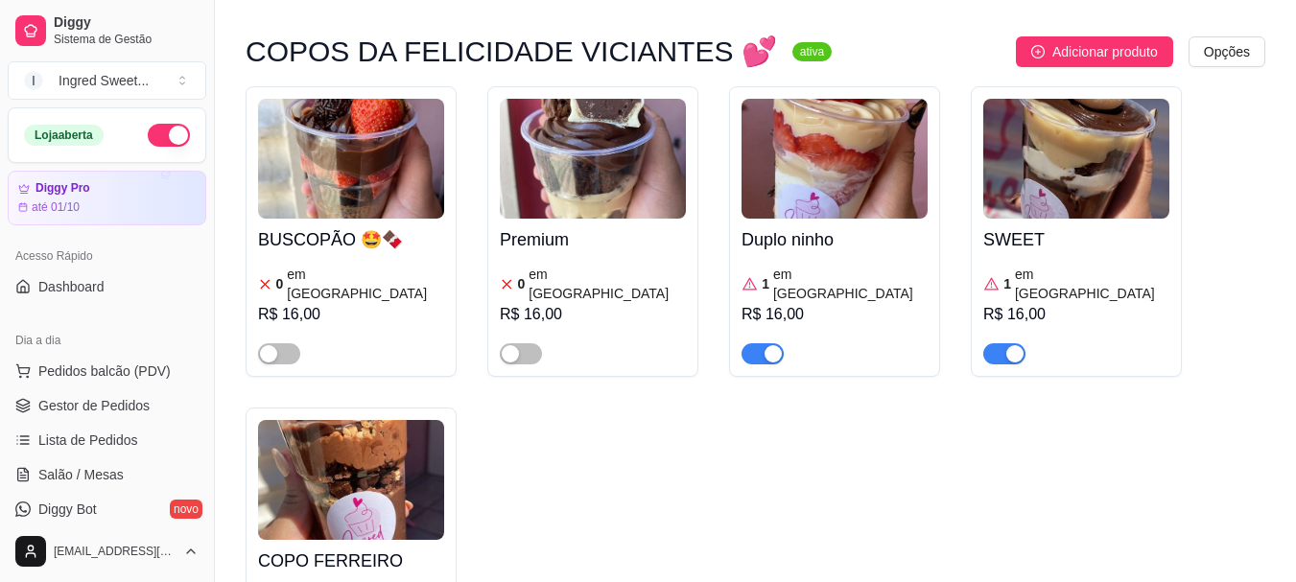
click at [760, 237] on div "Duplo ninho 1 em estoque R$ 16,00" at bounding box center [834, 231] width 211 height 291
click at [88, 448] on span "Lista de Pedidos" at bounding box center [88, 440] width 100 height 19
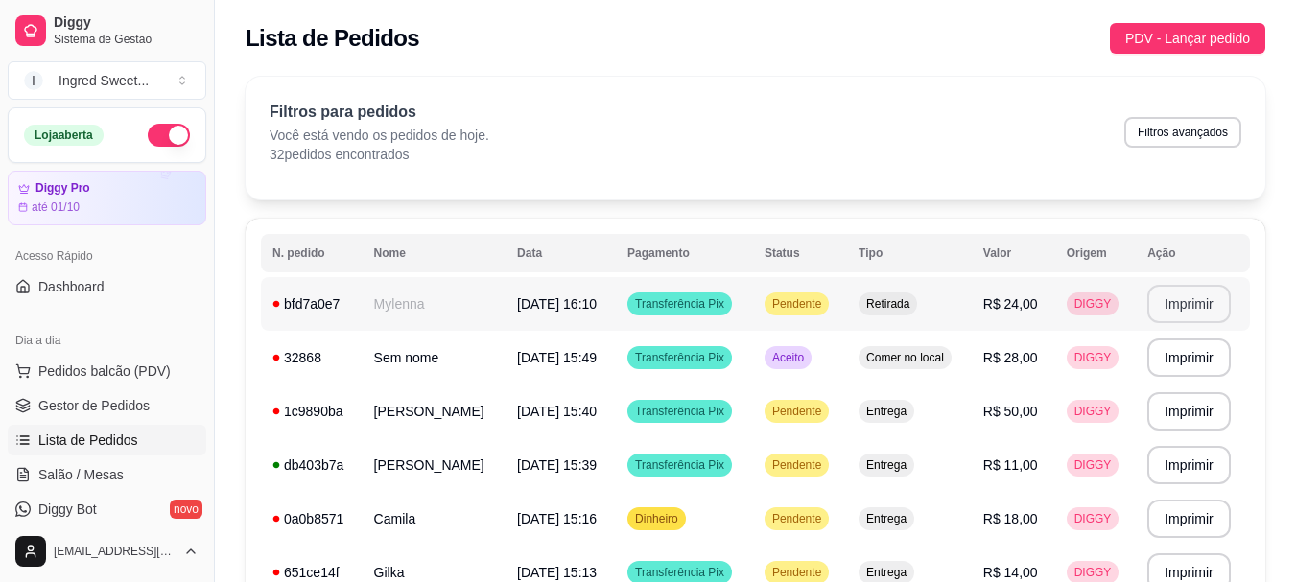
click at [1192, 297] on button "Imprimir" at bounding box center [1188, 304] width 83 height 38
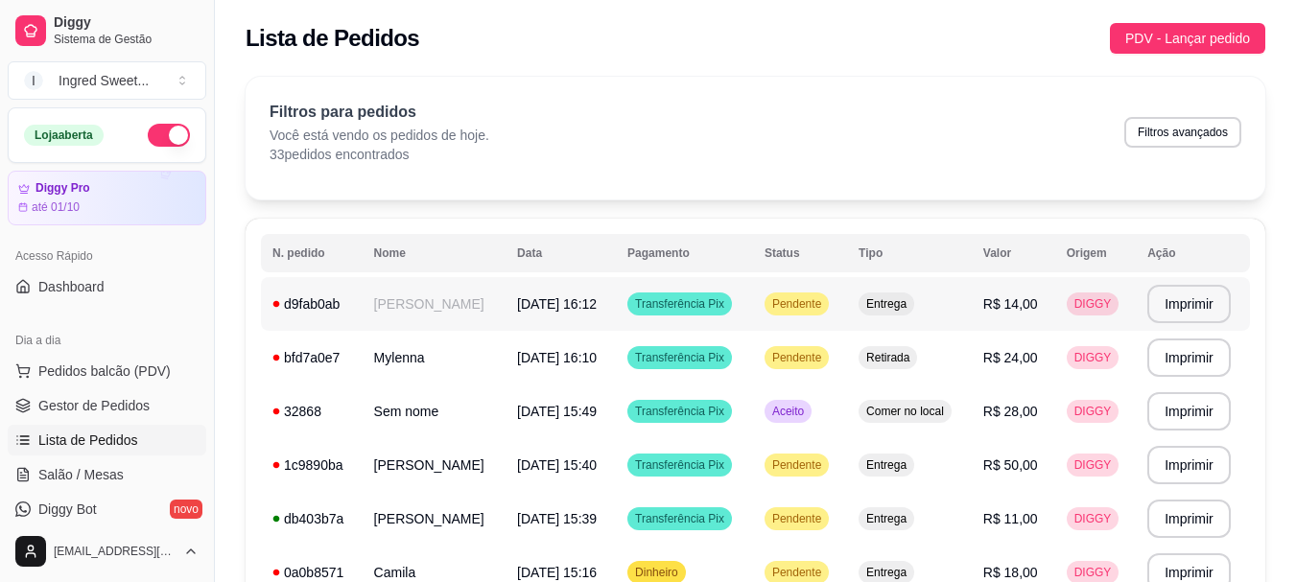
click at [688, 319] on td "Transferência Pix" at bounding box center [684, 304] width 137 height 54
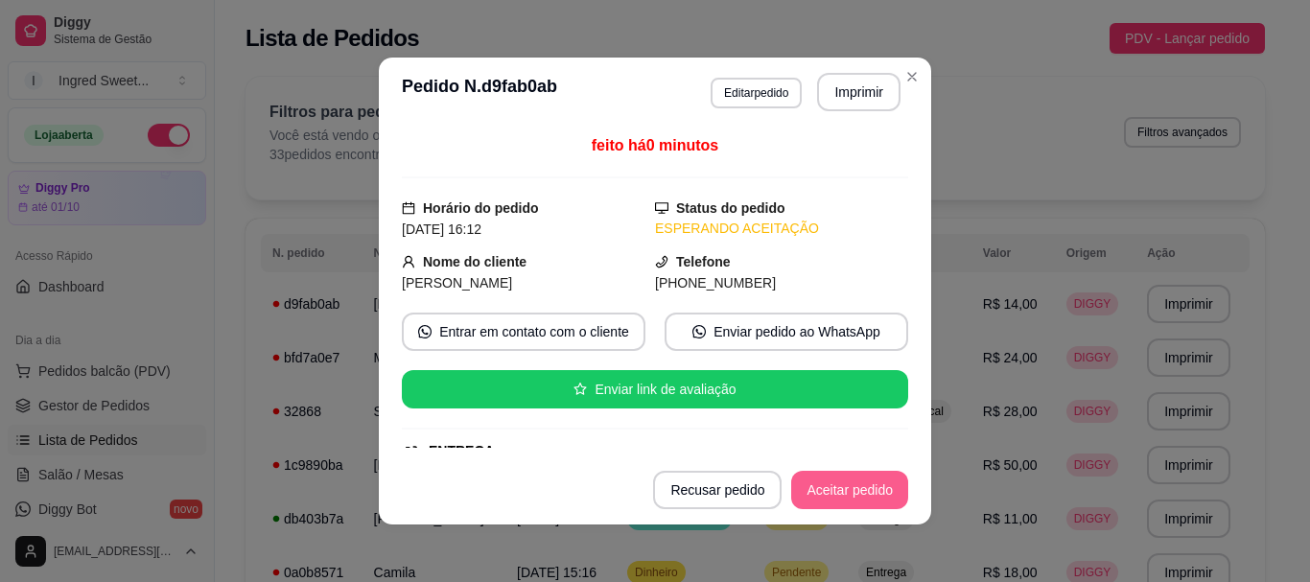
click at [854, 491] on button "Aceitar pedido" at bounding box center [849, 490] width 117 height 38
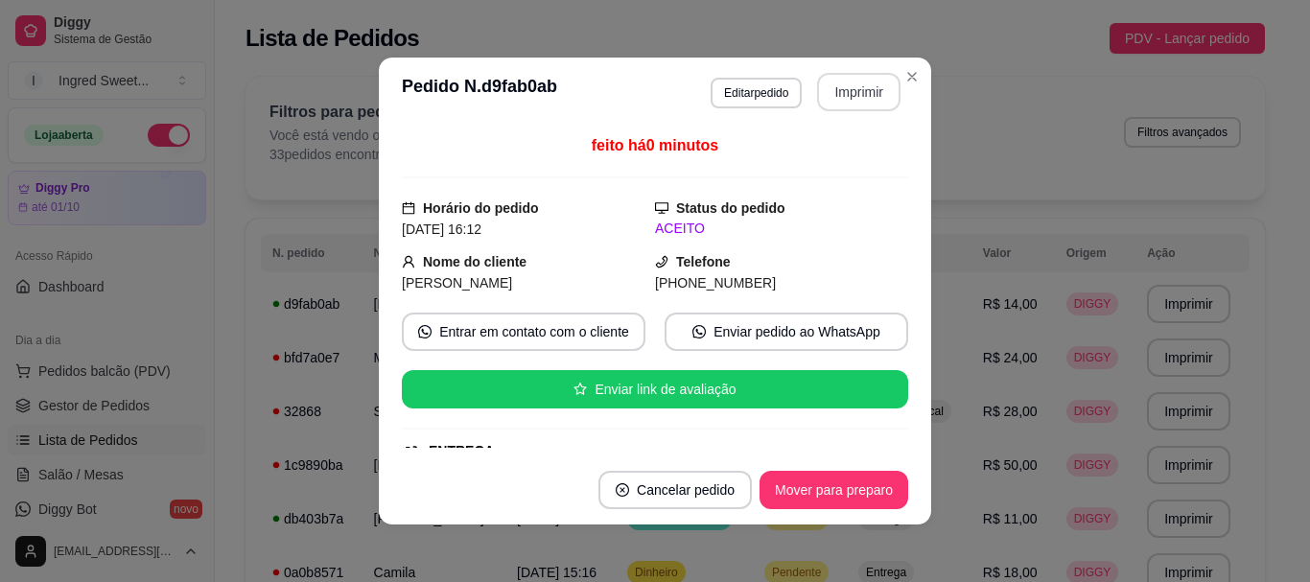
click at [843, 106] on button "Imprimir" at bounding box center [858, 92] width 83 height 38
click at [905, 79] on icon "Close" at bounding box center [912, 76] width 15 height 15
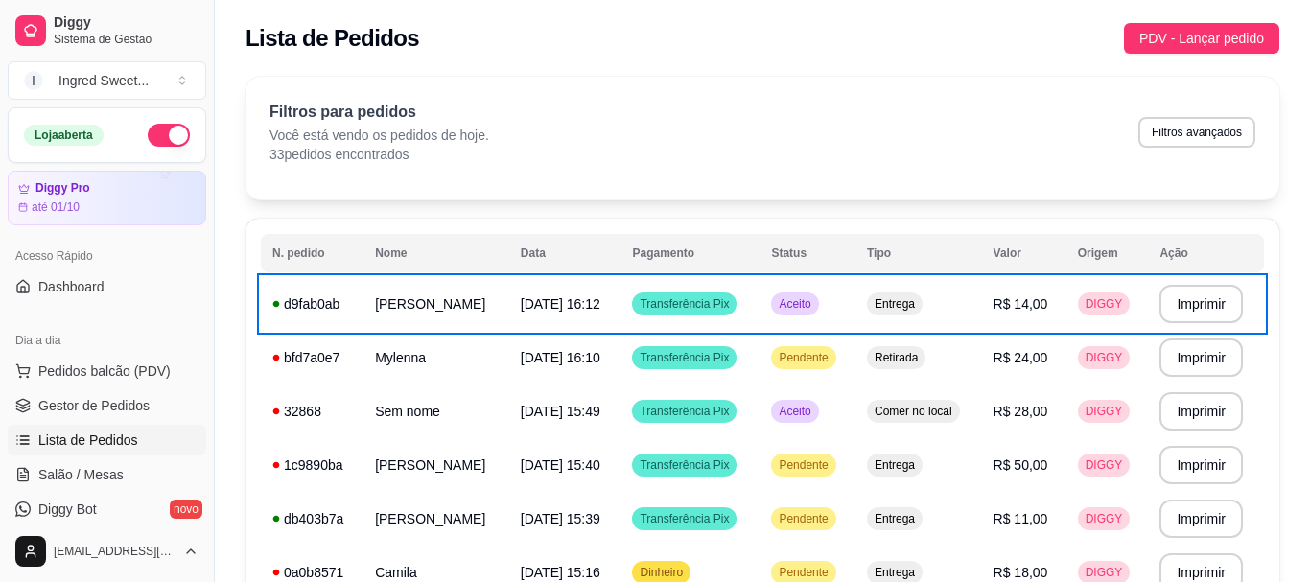
click at [935, 28] on div "Lista de Pedidos PDV - Lançar pedido" at bounding box center [763, 38] width 1034 height 31
